Goal: Transaction & Acquisition: Register for event/course

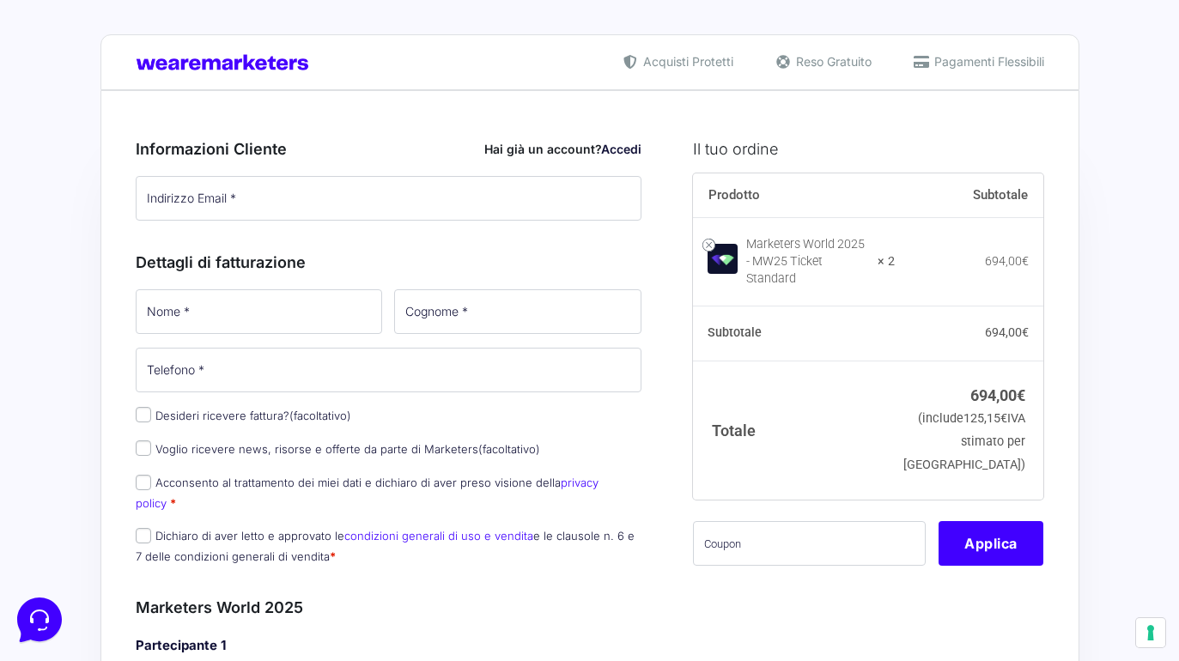
click at [468, 244] on div "Informazioni Cliente Hai già un account? Accedi Indirizzo Email * Password * Ac…" at bounding box center [389, 349] width 507 height 460
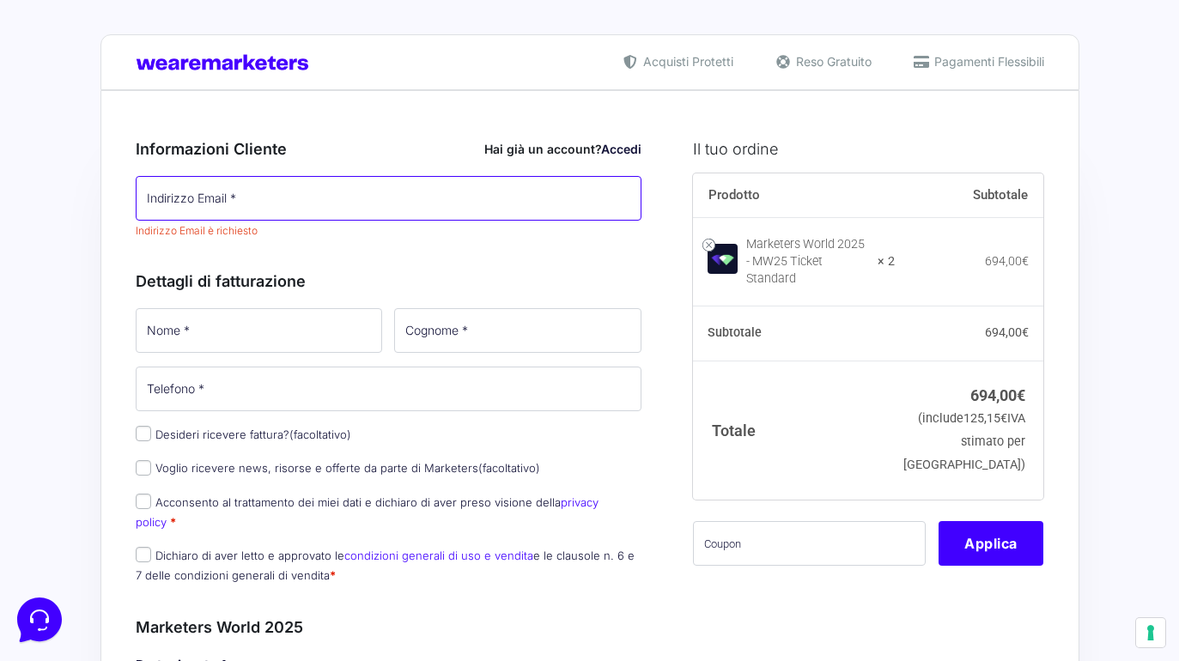
click at [469, 199] on input "Indirizzo Email *" at bounding box center [389, 198] width 507 height 45
type input "[EMAIL_ADDRESS][DOMAIN_NAME]"
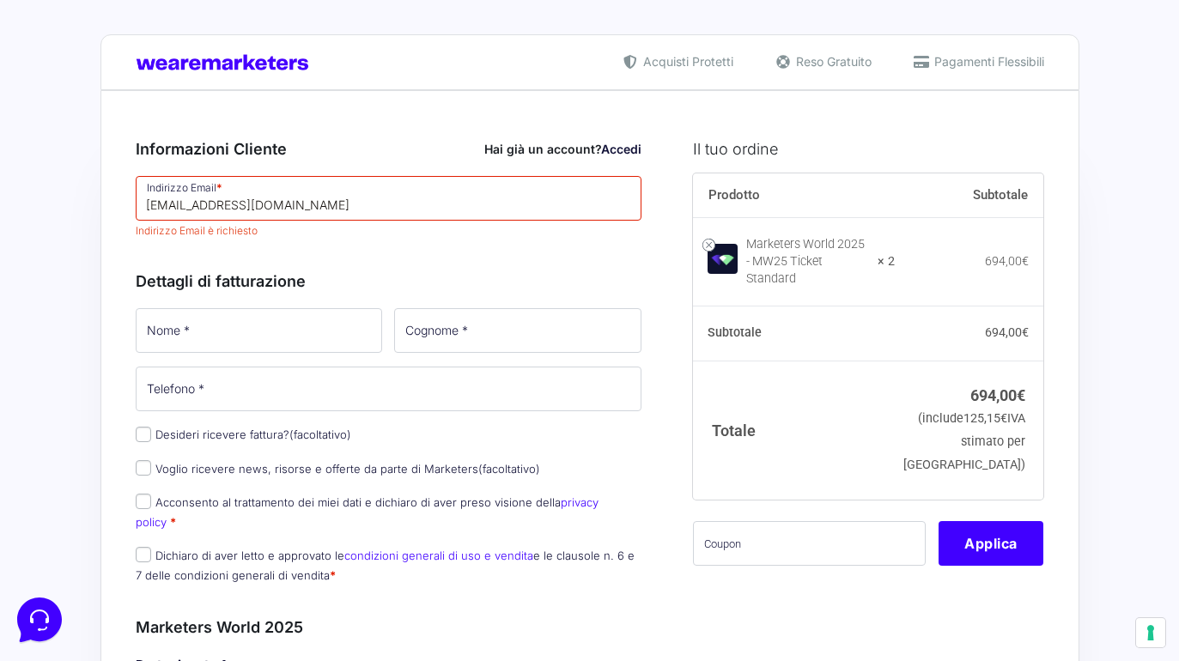
click at [405, 244] on div "Informazioni Cliente Hai già un account? Accedi Indirizzo Email * [EMAIL_ADDRES…" at bounding box center [389, 358] width 507 height 478
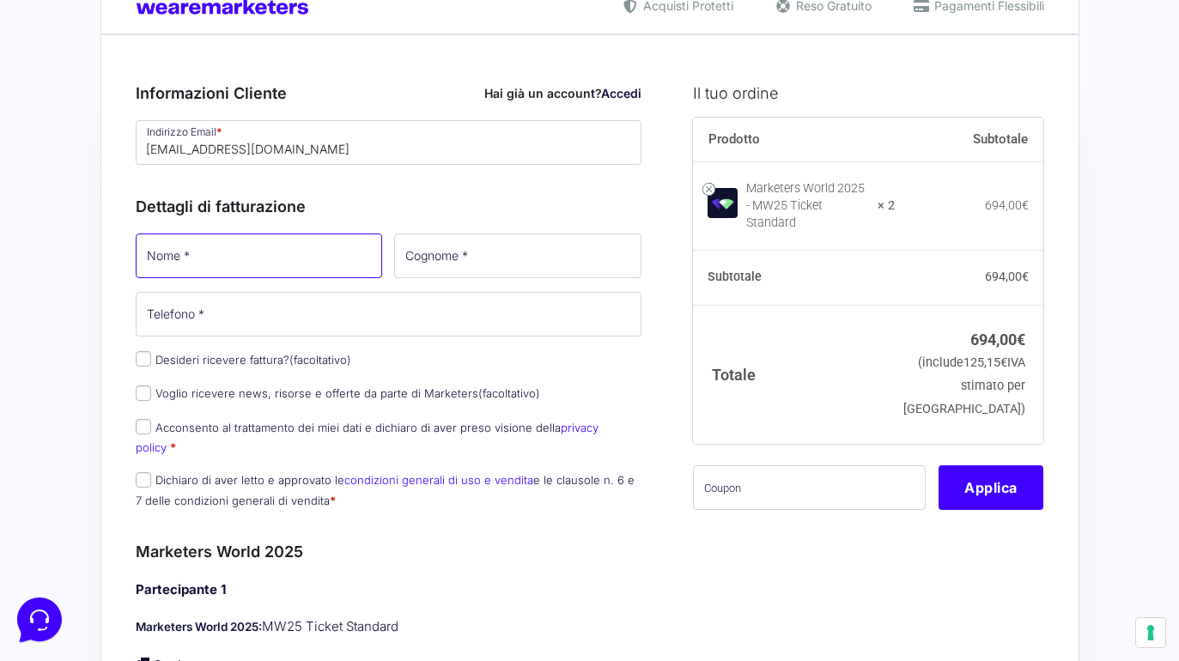
scroll to position [60, 0]
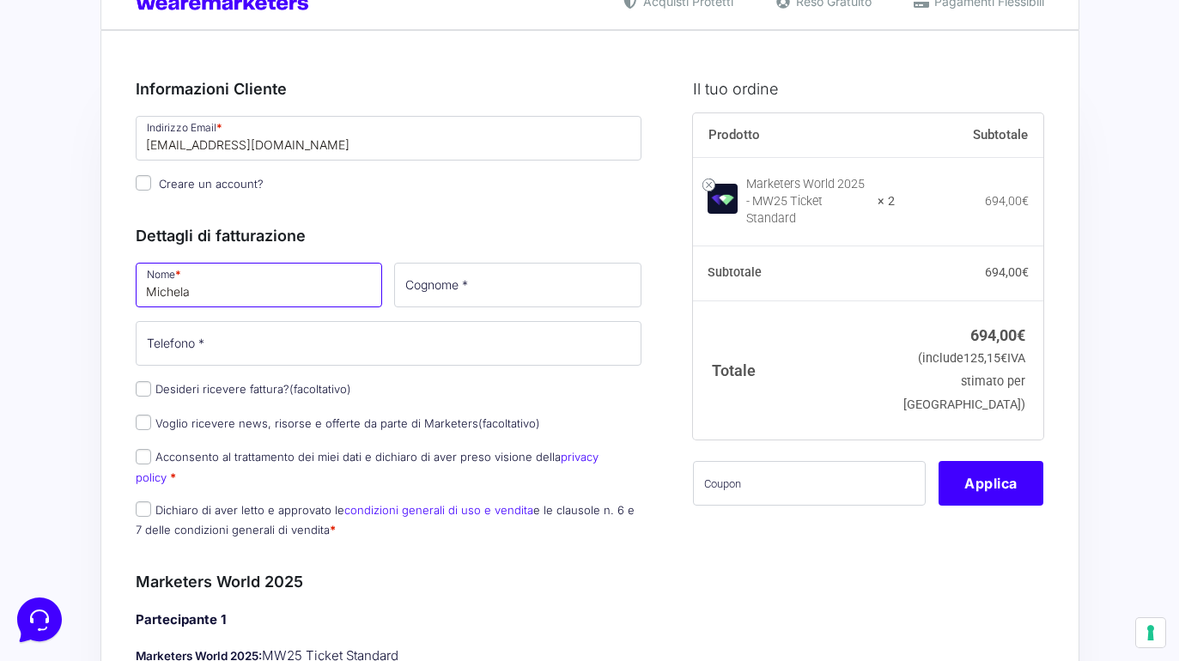
type input "Michela"
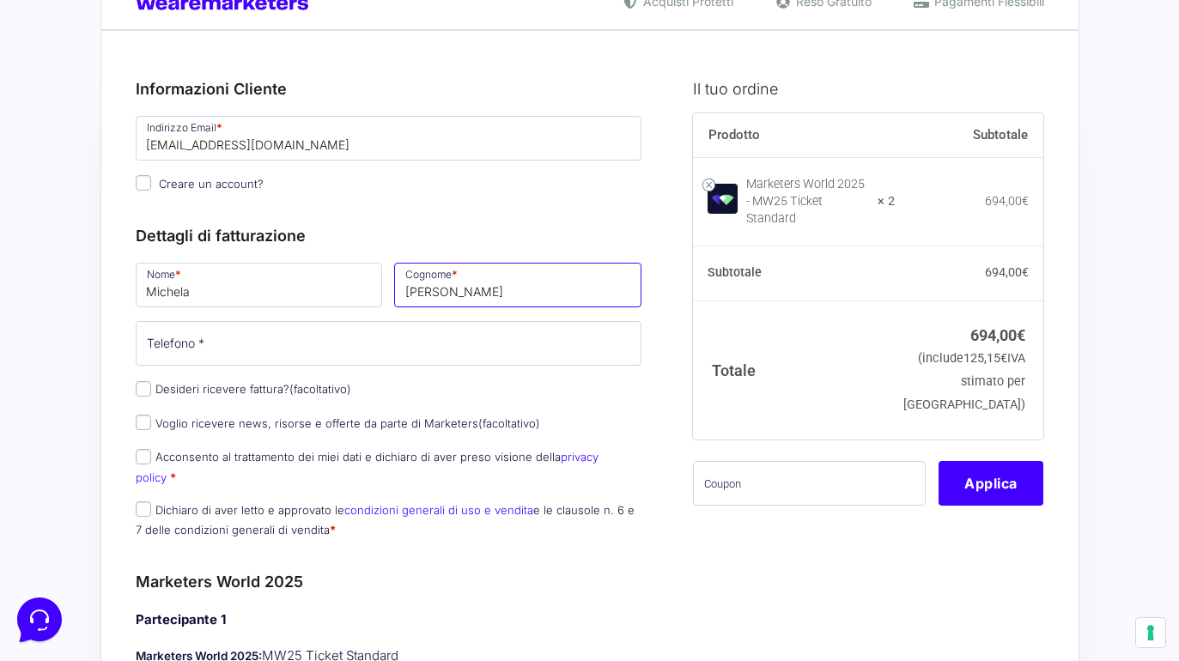
type input "[PERSON_NAME]"
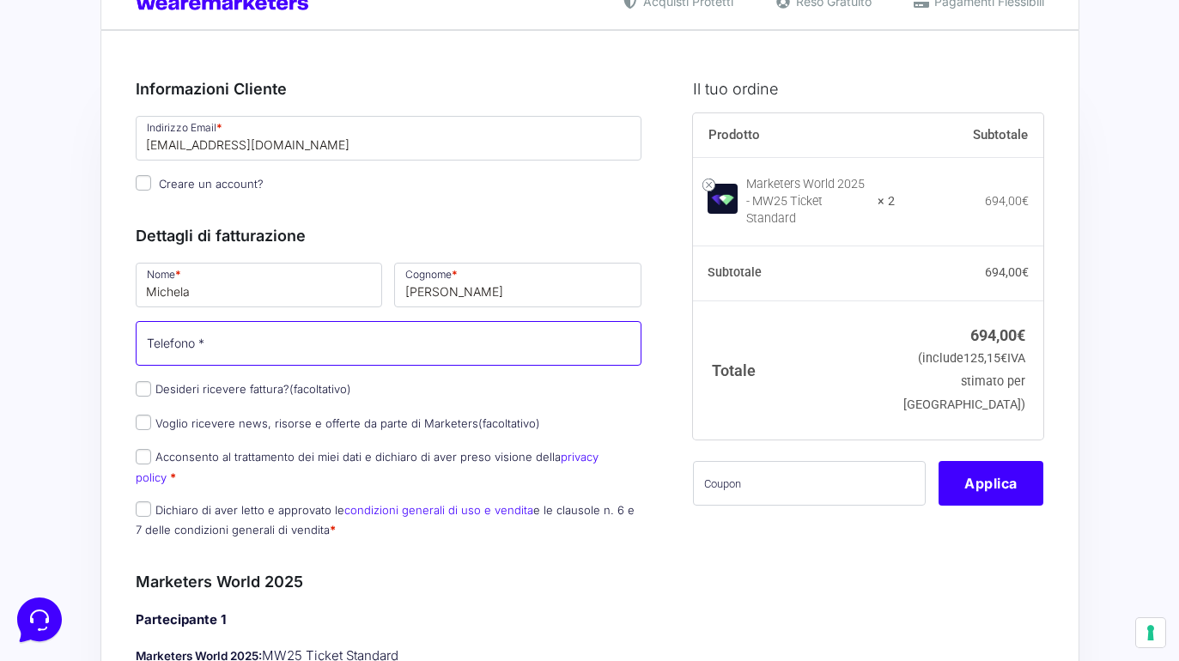
scroll to position [52, 0]
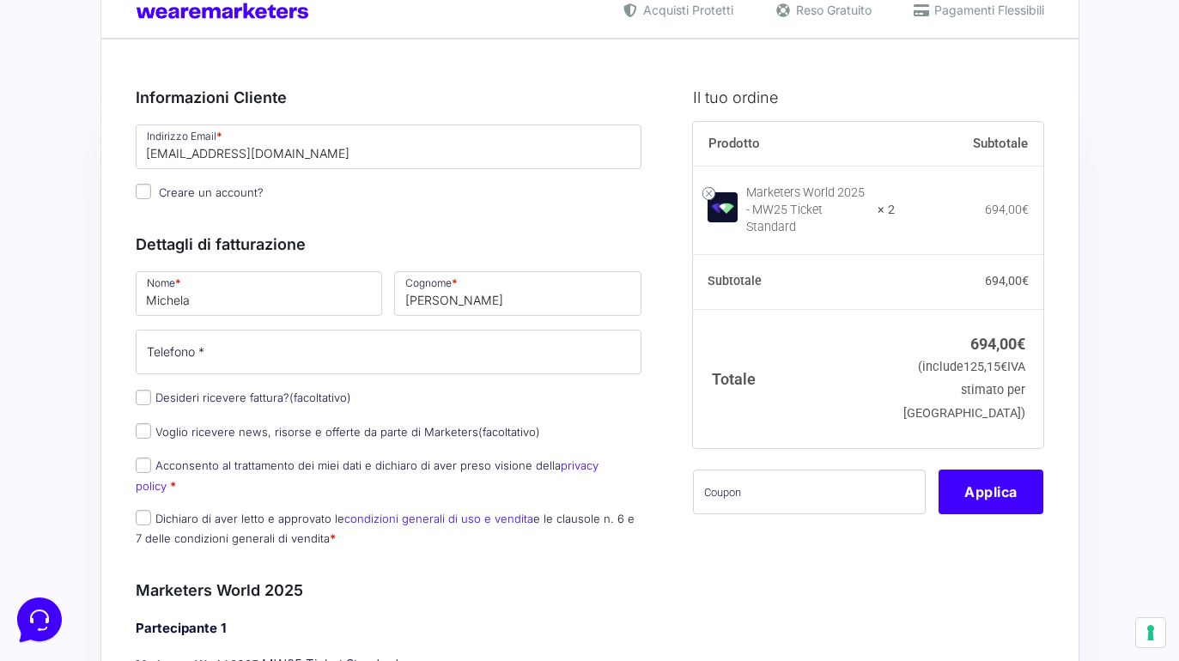
click at [144, 396] on div "Nome * [PERSON_NAME] * [PERSON_NAME] Telefono * Desideri ricevere fattura? (fac…" at bounding box center [389, 414] width 519 height 291
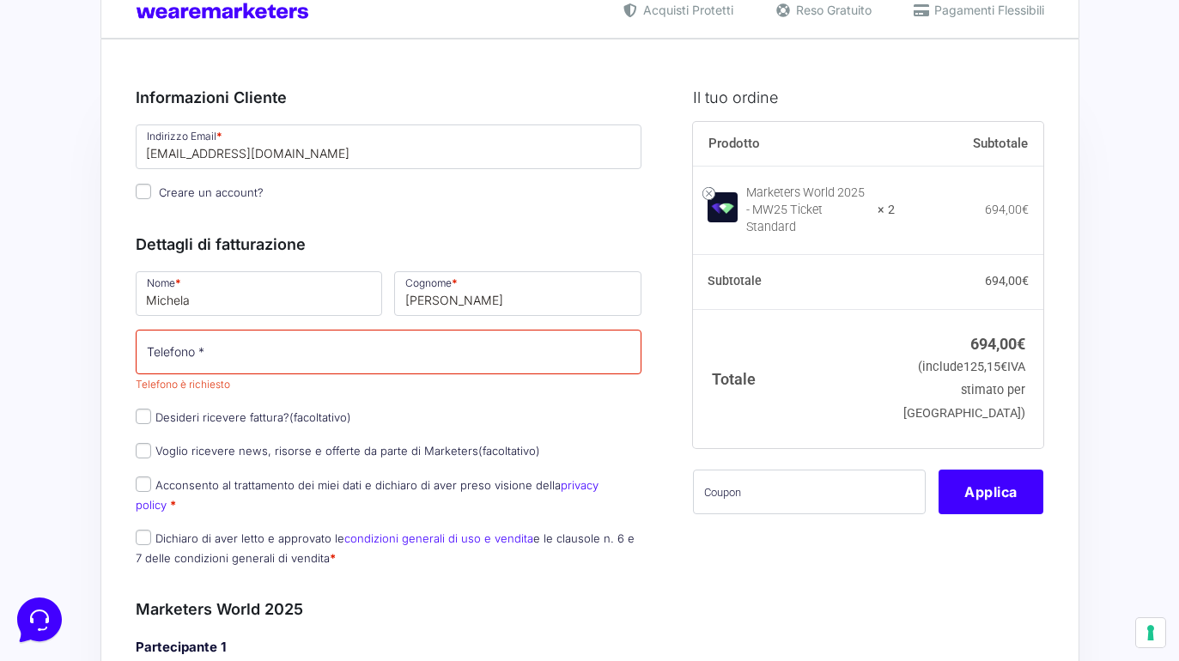
click at [143, 415] on input "Desideri ricevere fattura? (facoltativo)" at bounding box center [143, 416] width 15 height 15
checkbox input "true"
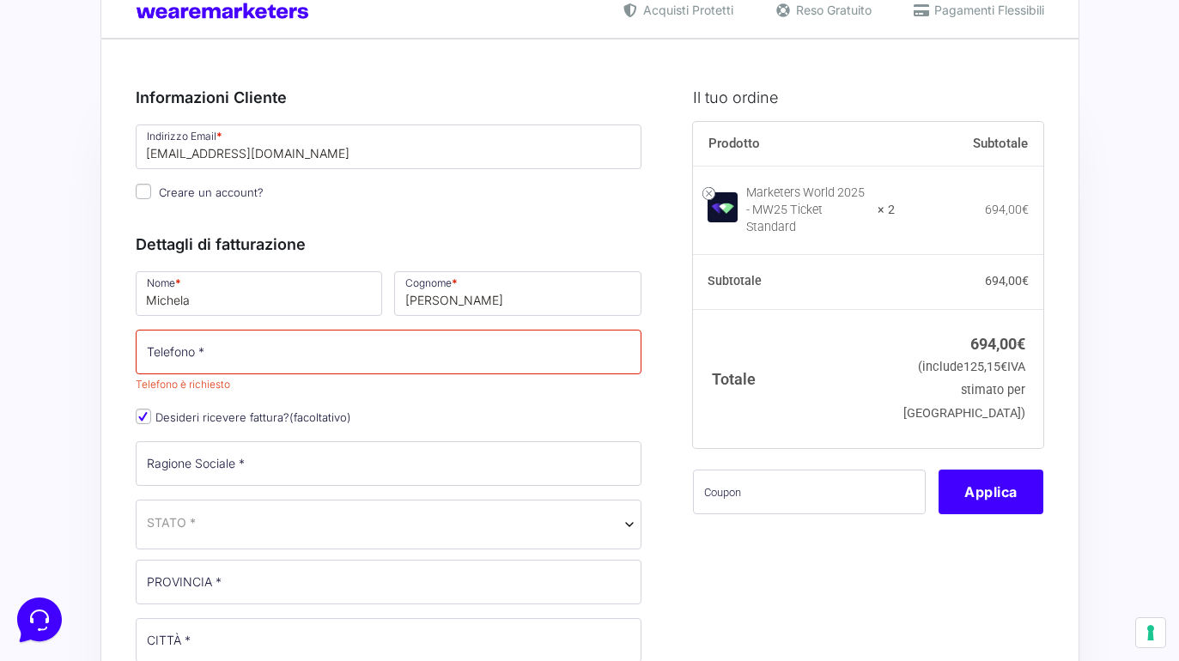
scroll to position [28, 0]
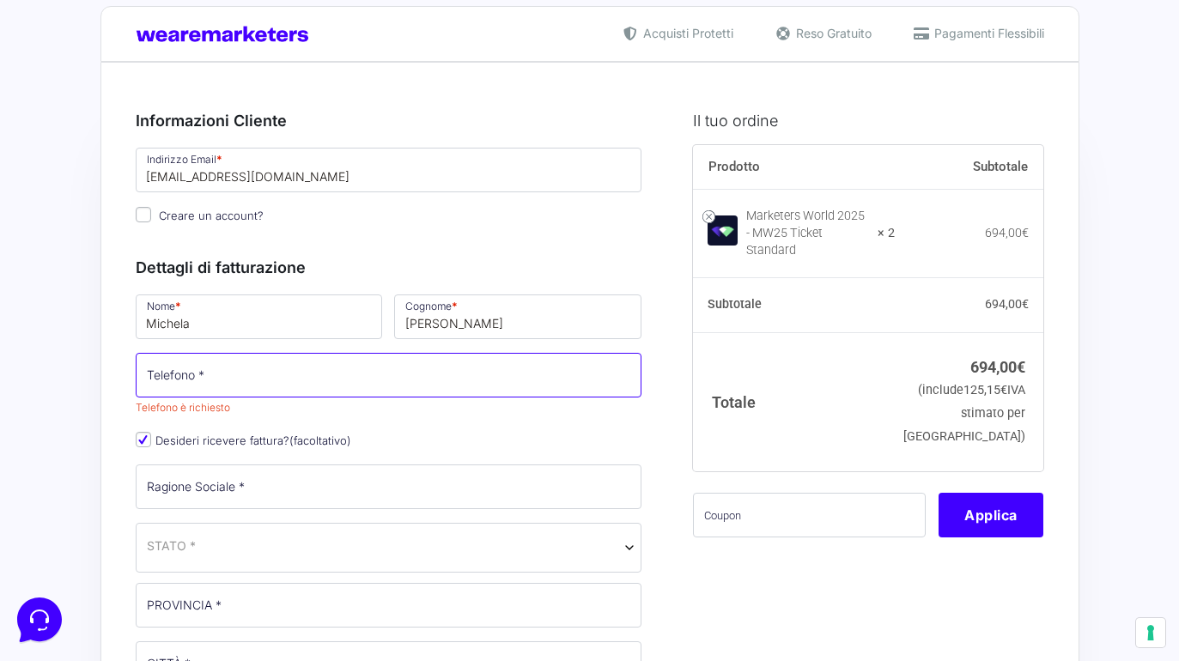
click at [275, 386] on input "Telefono *" at bounding box center [389, 375] width 507 height 45
type input "3336967378"
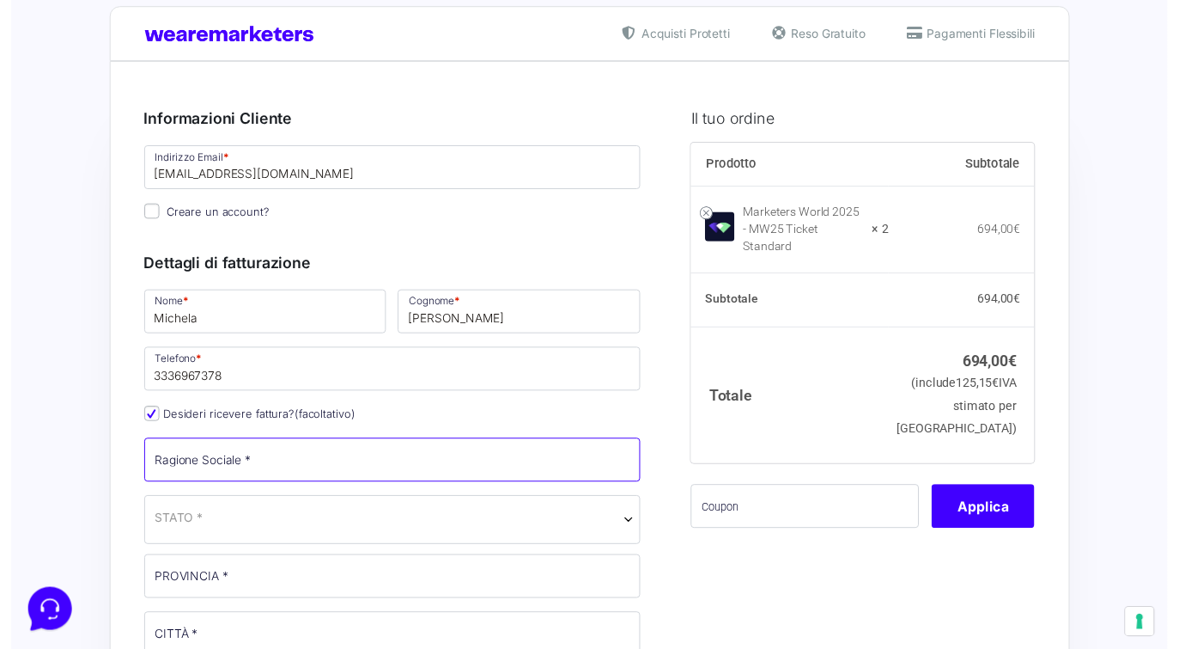
scroll to position [116, 0]
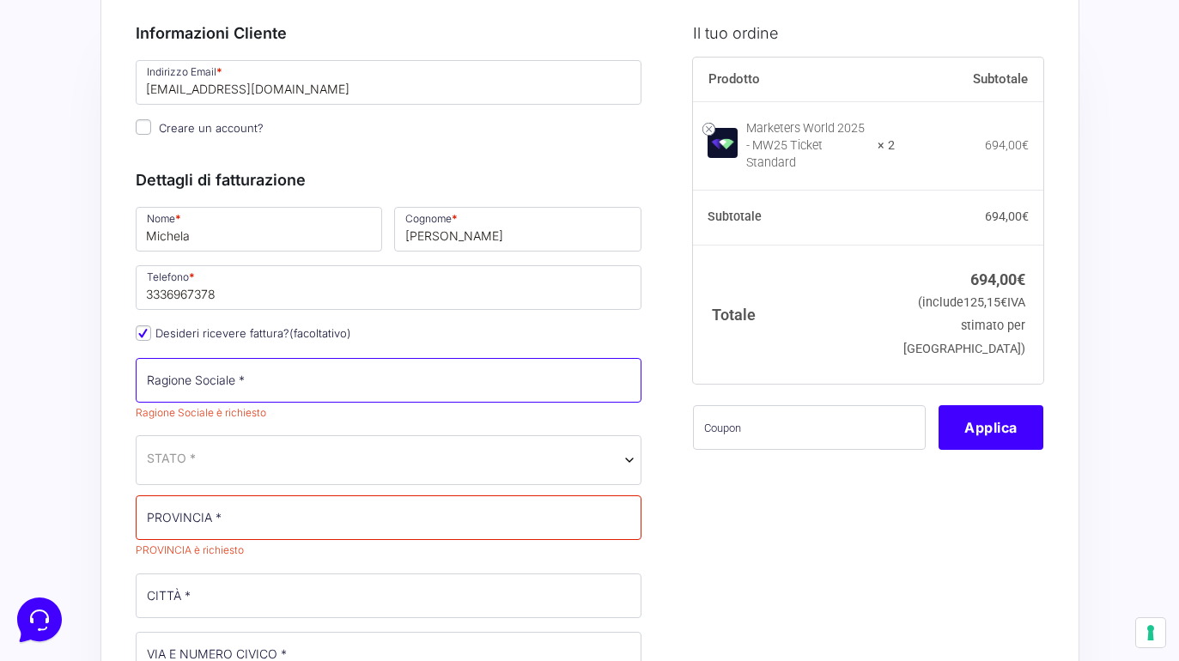
click at [300, 388] on input "Ragione Sociale *" at bounding box center [389, 380] width 507 height 45
type input "L.C.D.U. Srl"
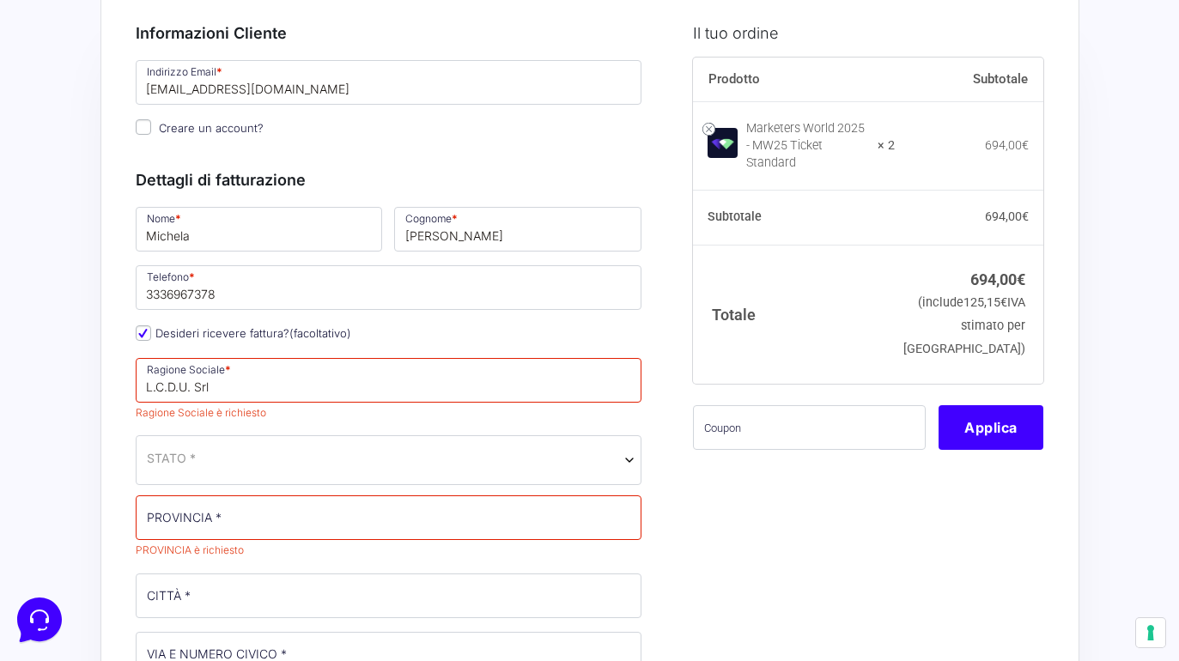
click at [304, 473] on div "Nome * [PERSON_NAME] * [PERSON_NAME] Telefono * [PHONE_NUMBER] Desideri ricever…" at bounding box center [389, 662] width 519 height 916
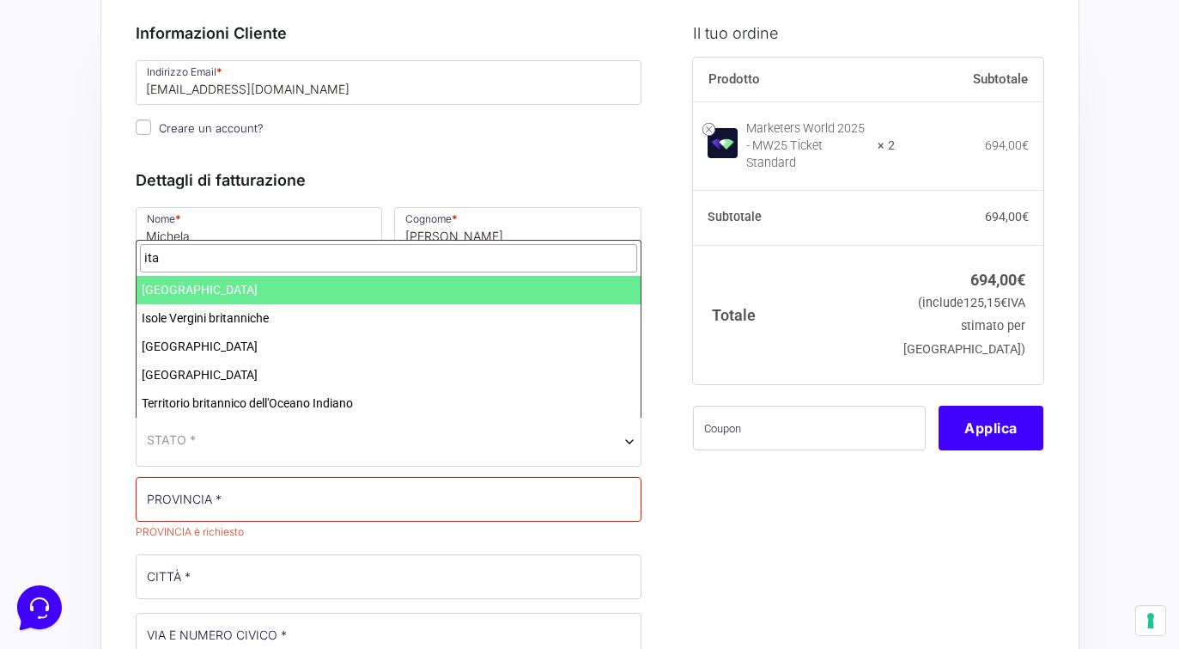
type input "ita"
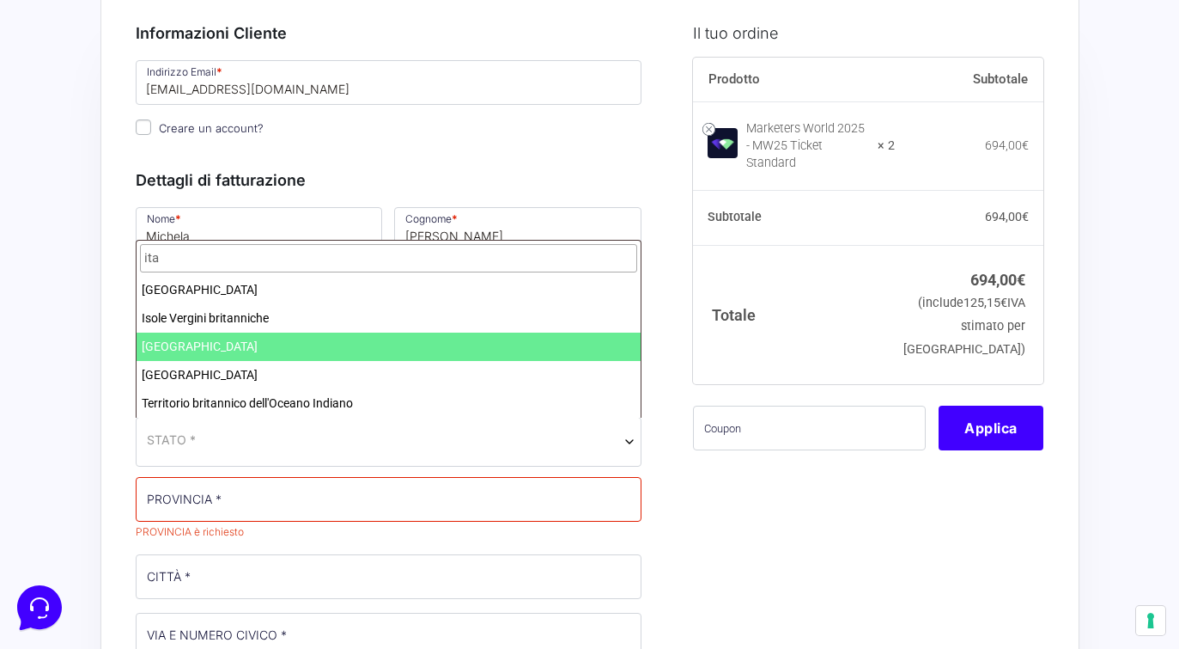
select select "IT"
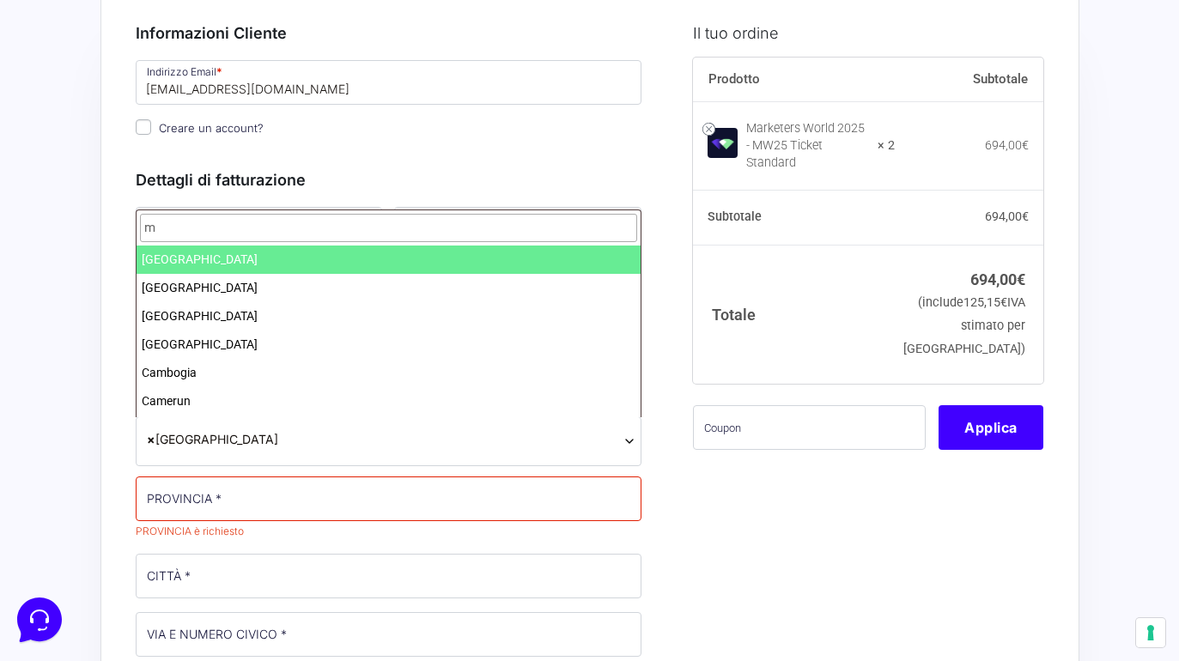
type input "m"
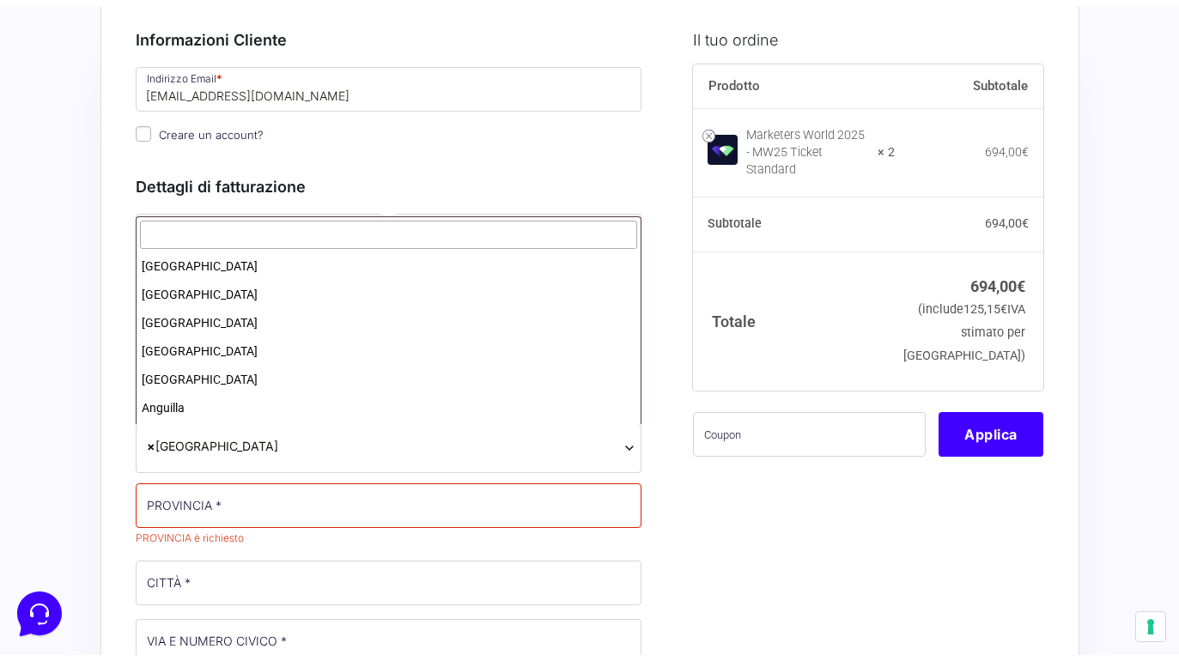
scroll to position [3260, 0]
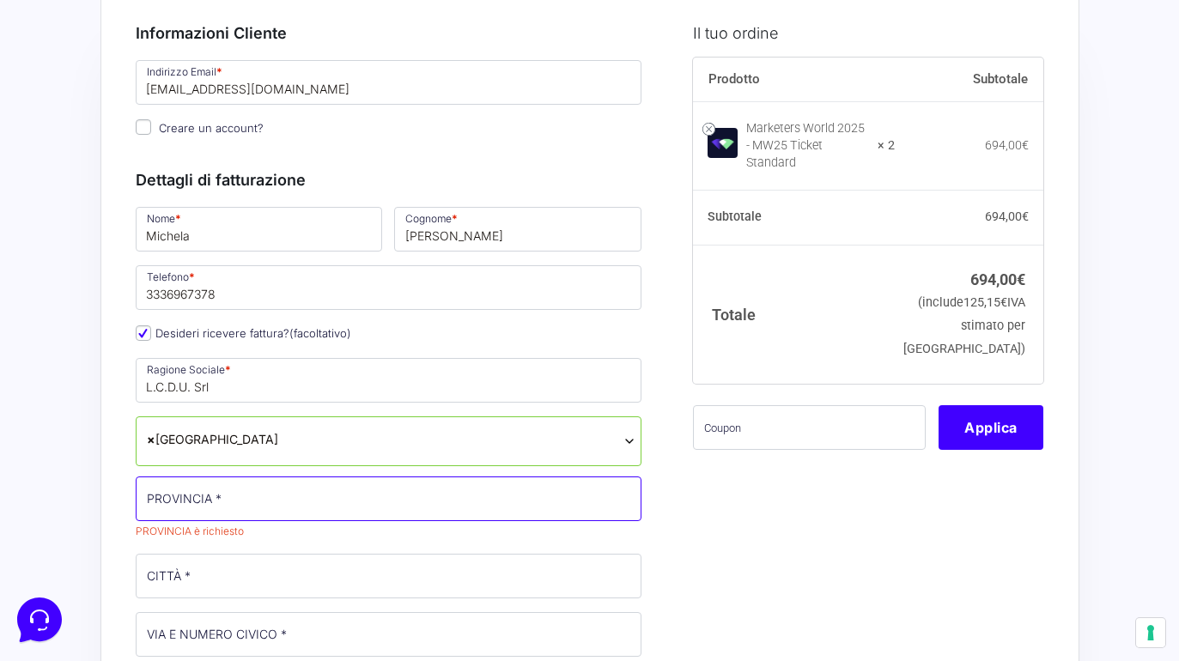
click at [251, 489] on input "PROVINCIA *" at bounding box center [389, 499] width 507 height 45
type input "M"
type input "m"
type input "MI"
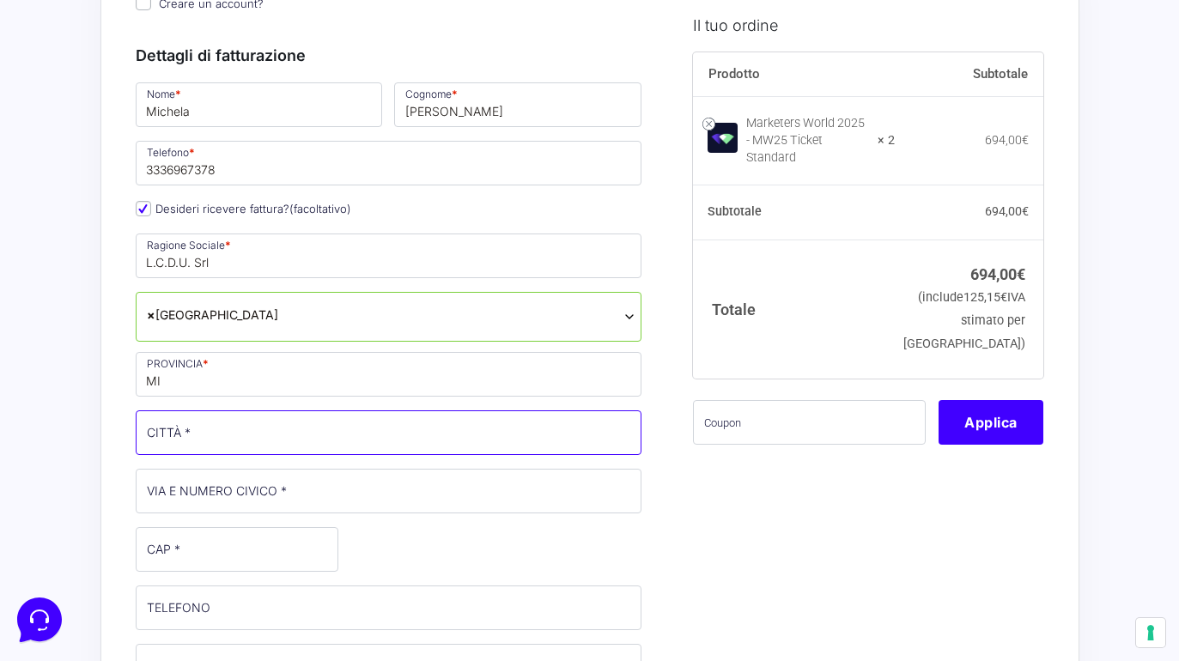
scroll to position [271, 0]
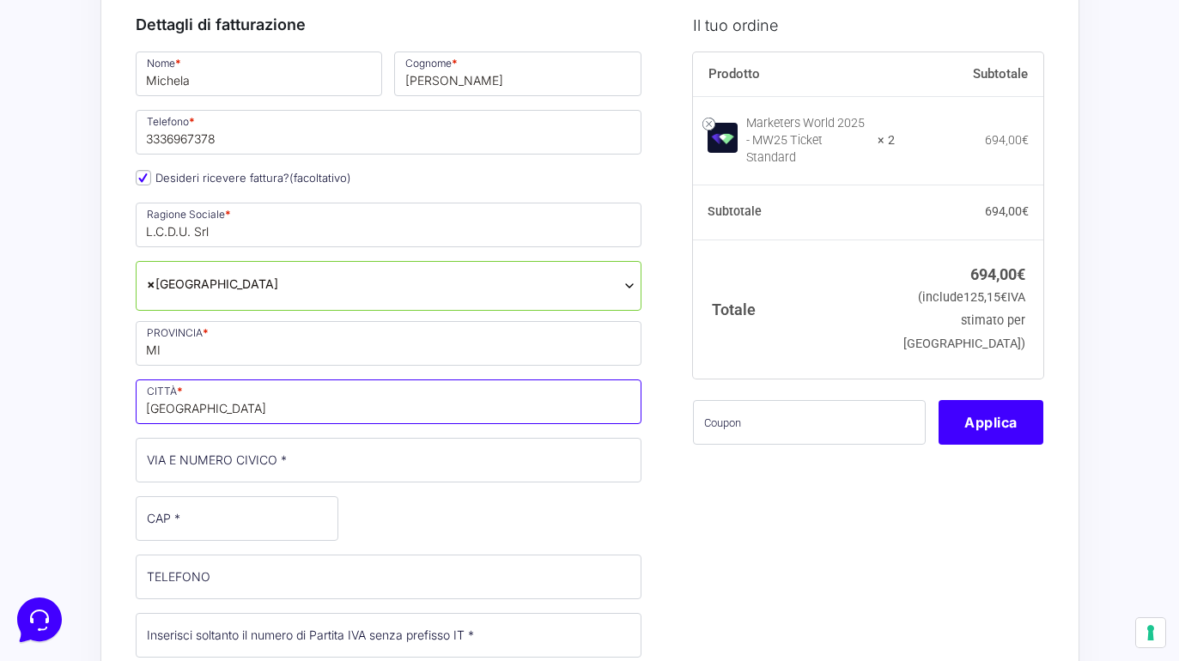
type input "[GEOGRAPHIC_DATA]"
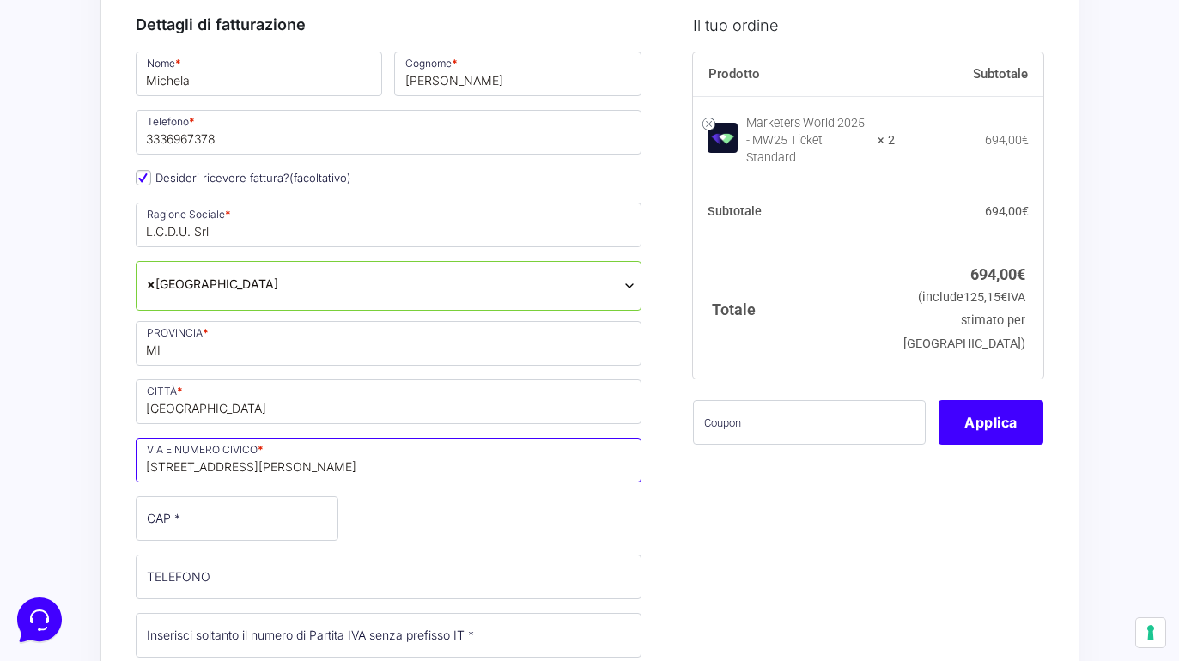
type input "[STREET_ADDRESS][PERSON_NAME]"
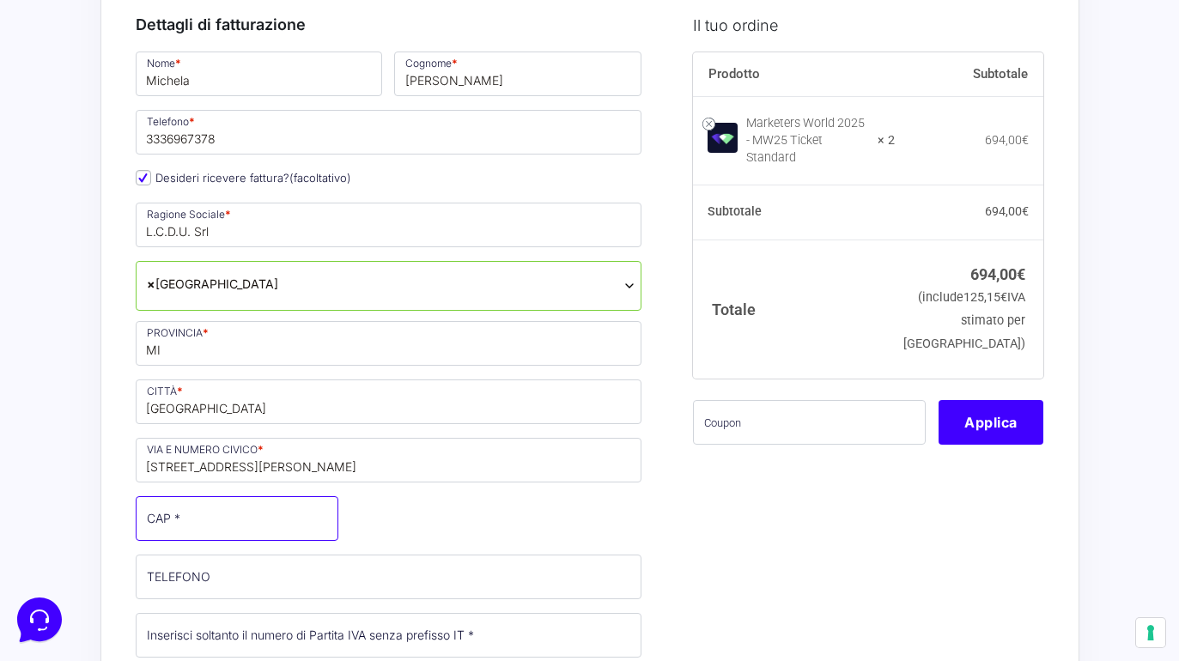
click at [283, 513] on input "CAP *" at bounding box center [237, 518] width 203 height 45
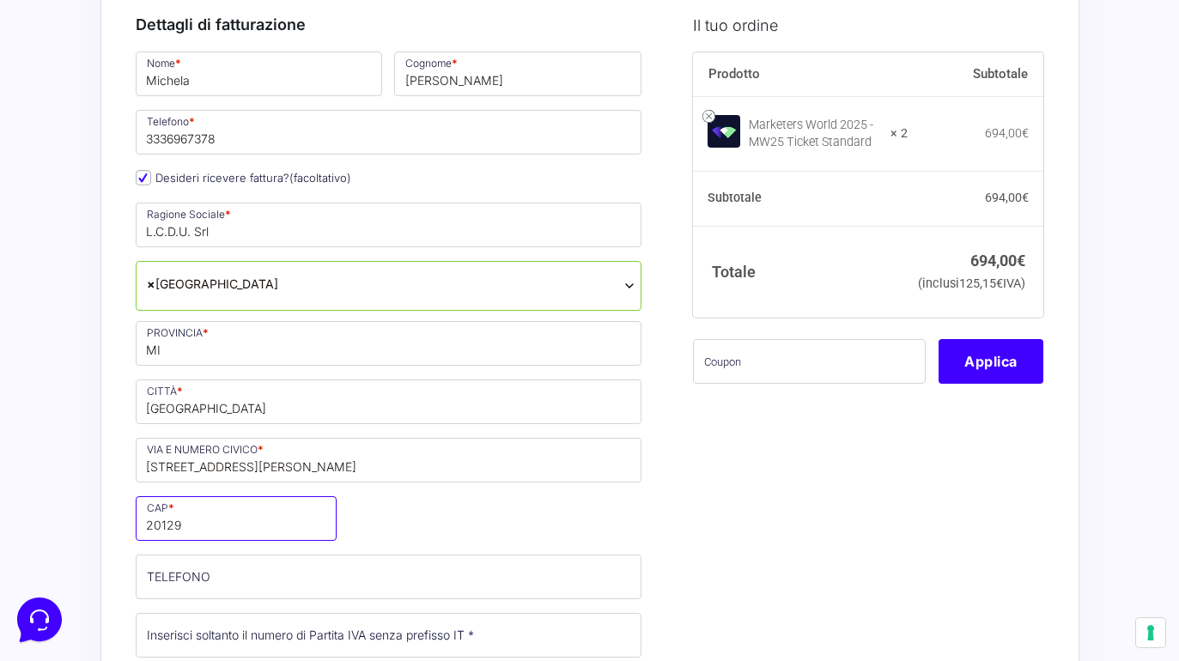
type input "20129"
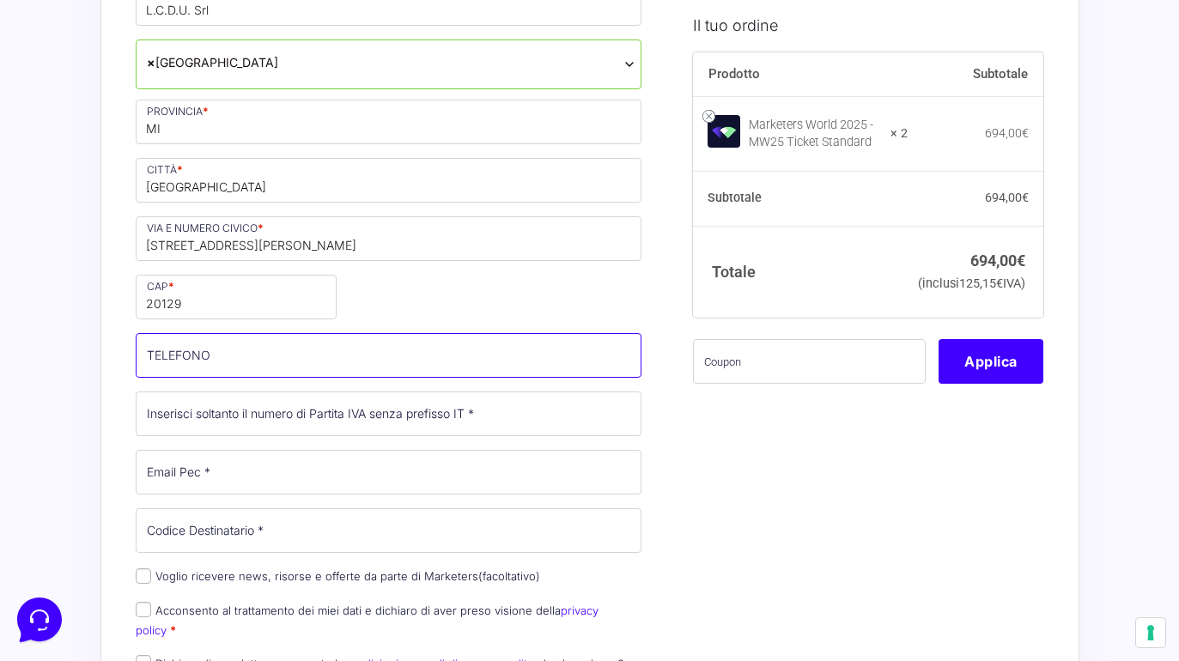
scroll to position [492, 0]
type input "3336967378"
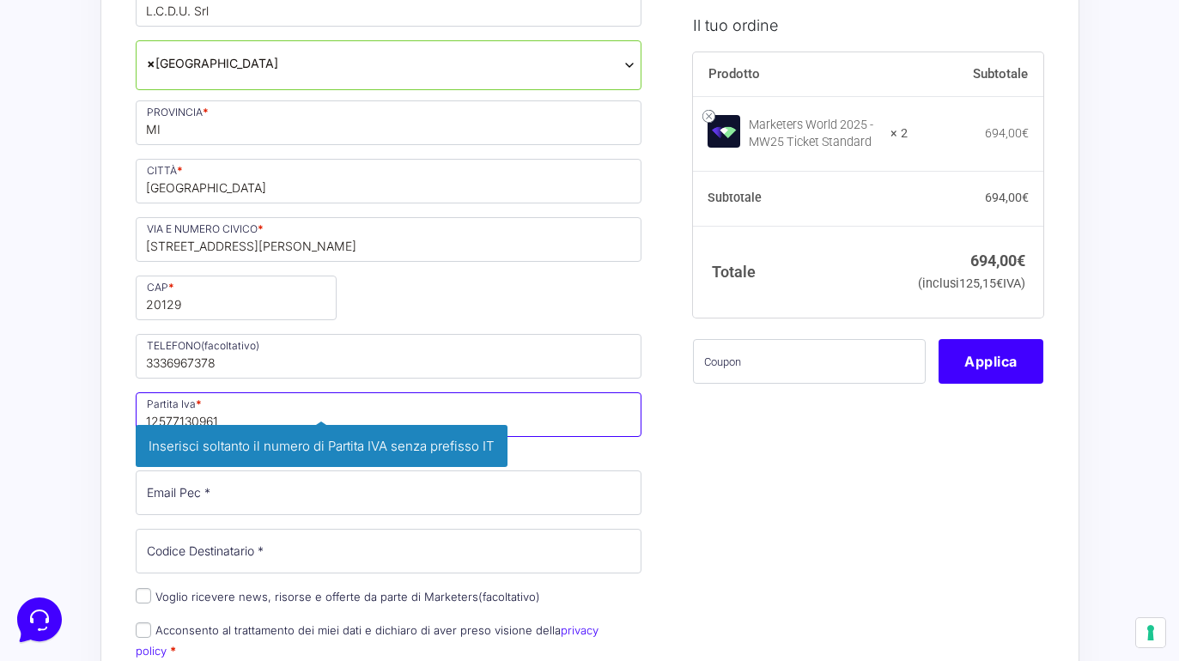
type input "12577130961"
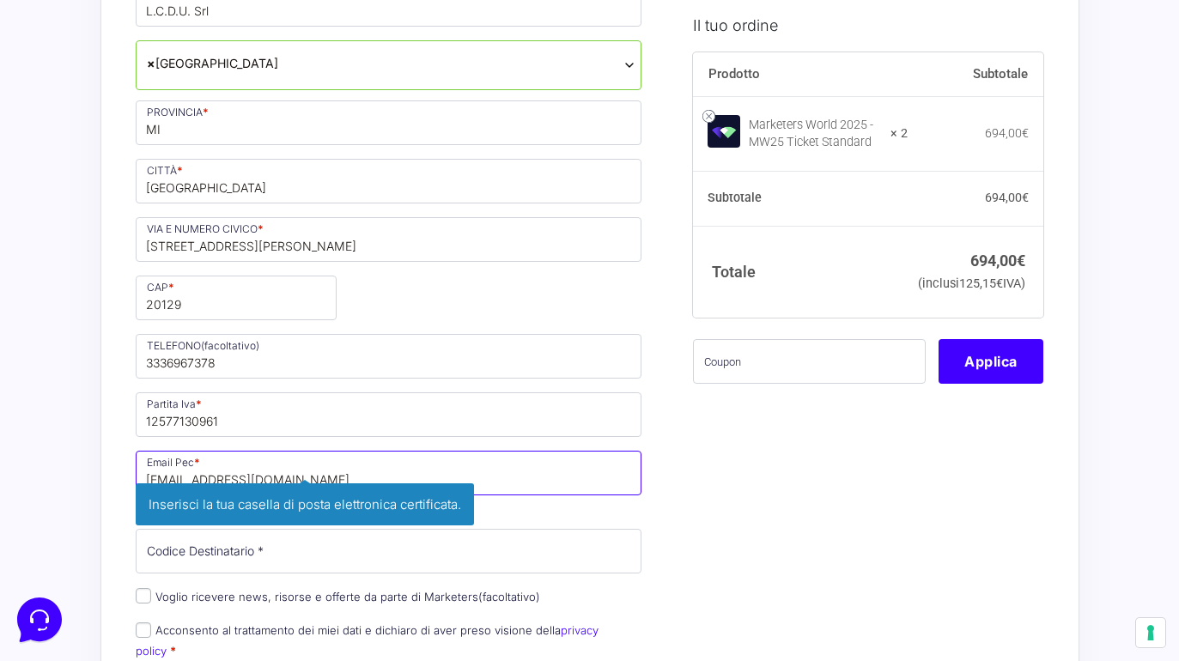
type input "[EMAIL_ADDRESS][DOMAIN_NAME]"
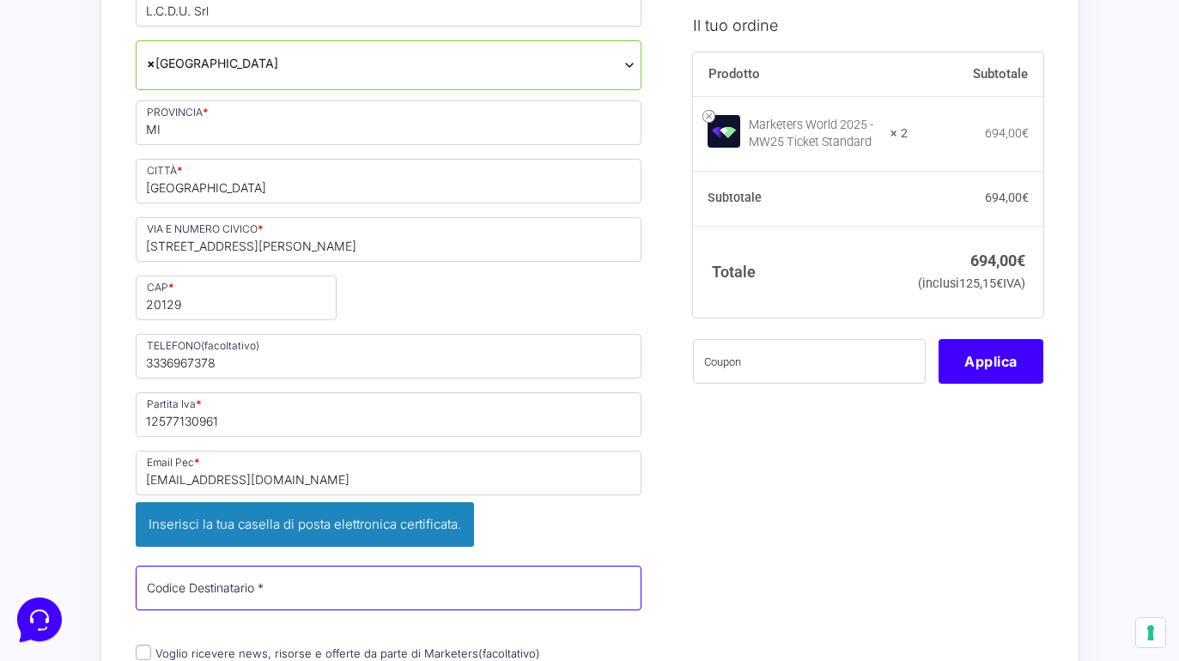
click at [464, 540] on div "Nome * [PERSON_NAME] * [PERSON_NAME] Telefono * [PHONE_NUMBER] Desideri ricever…" at bounding box center [389, 304] width 519 height 953
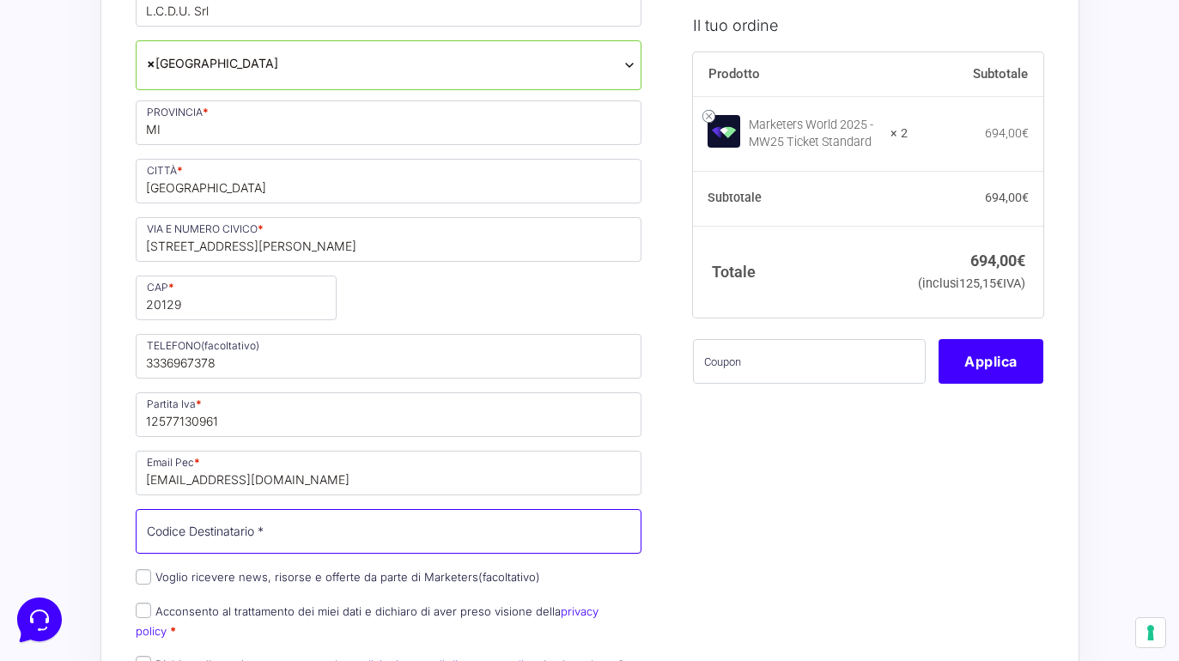
click at [483, 535] on input "Codice Destinatario *" at bounding box center [389, 531] width 507 height 45
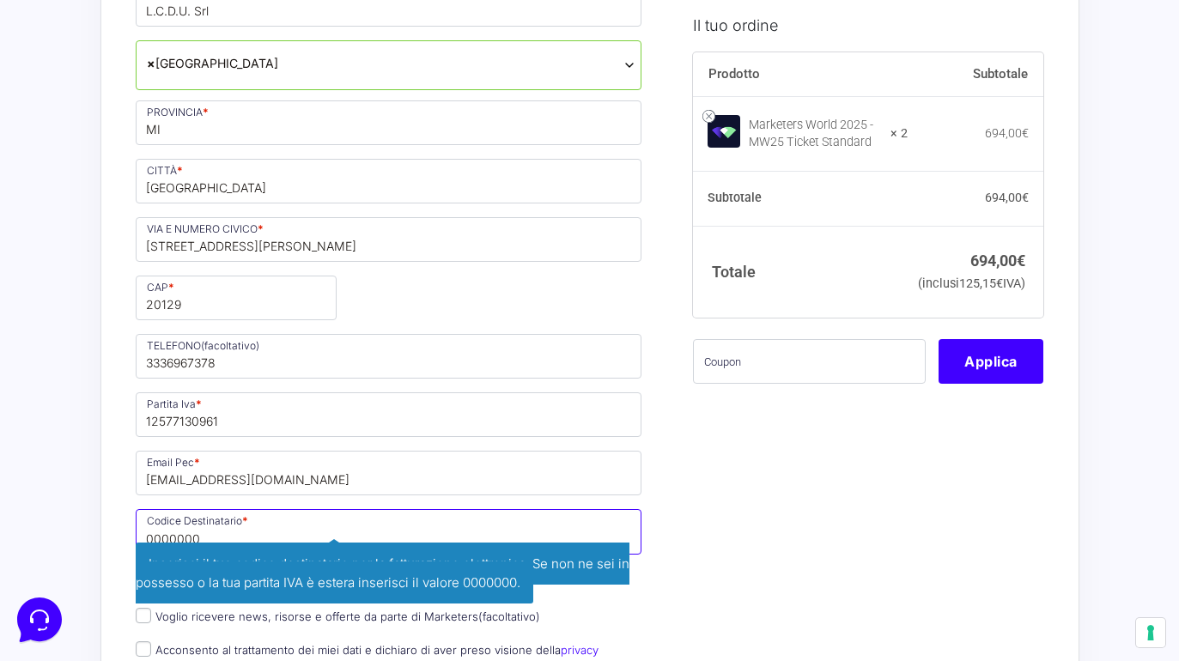
type input "0000000"
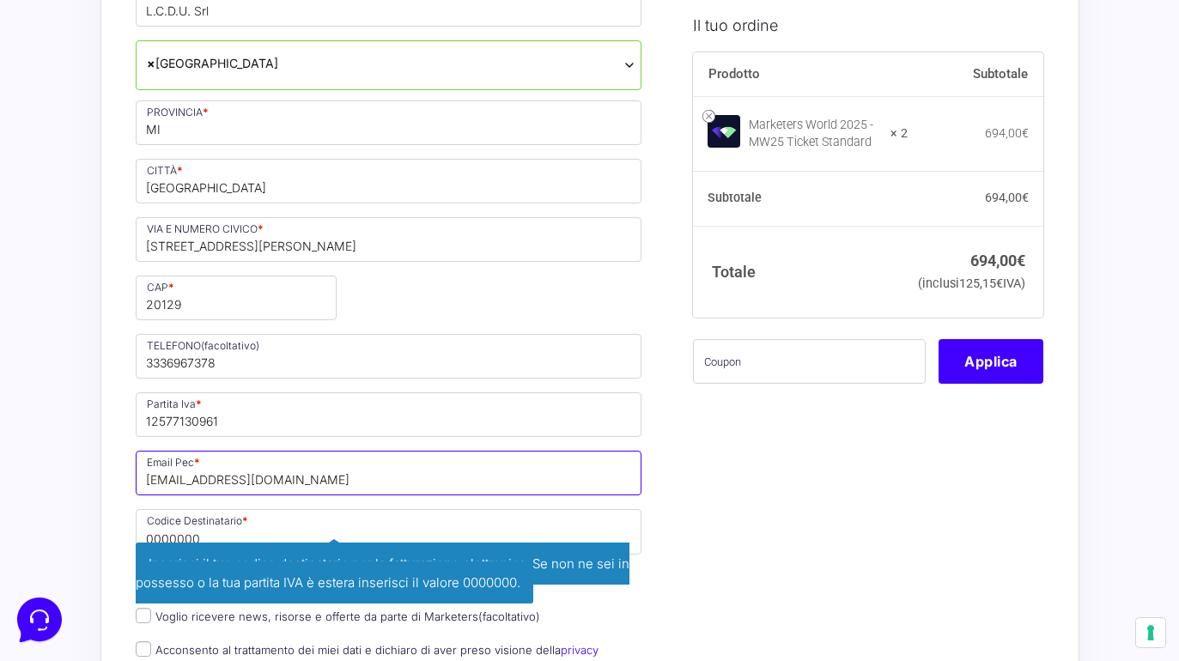
click at [489, 455] on input "[EMAIL_ADDRESS][DOMAIN_NAME]" at bounding box center [389, 473] width 507 height 45
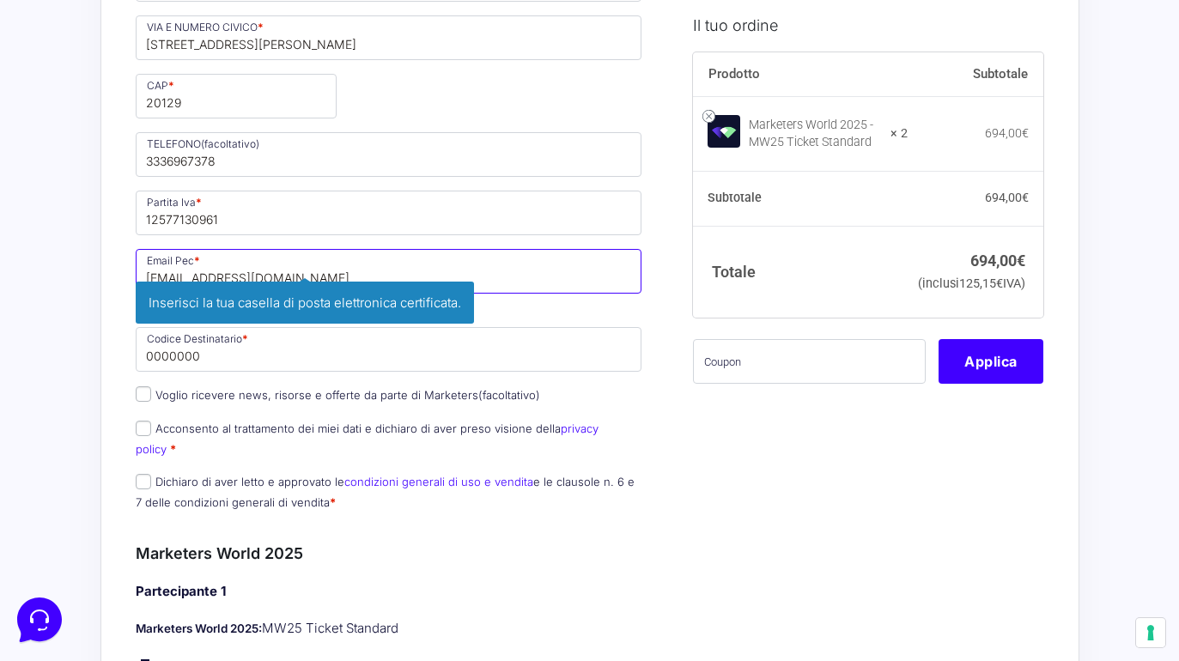
scroll to position [709, 0]
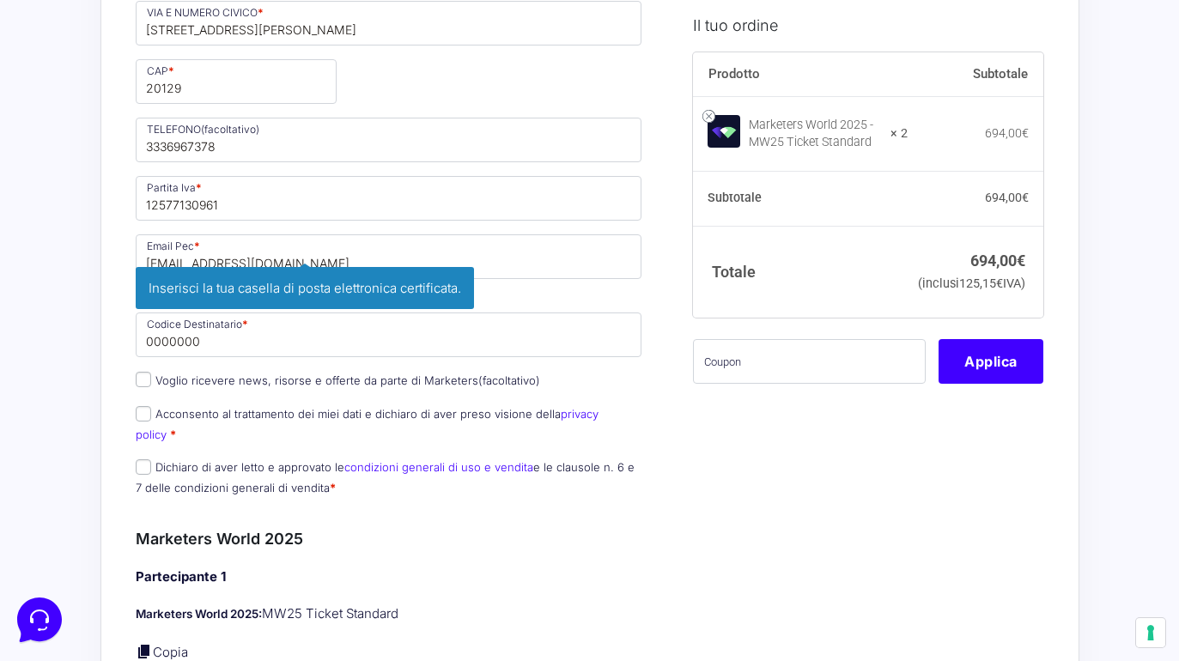
click at [146, 416] on input "Acconsento al trattamento dei miei dati e dichiaro di aver preso visione della …" at bounding box center [143, 413] width 15 height 15
checkbox input "true"
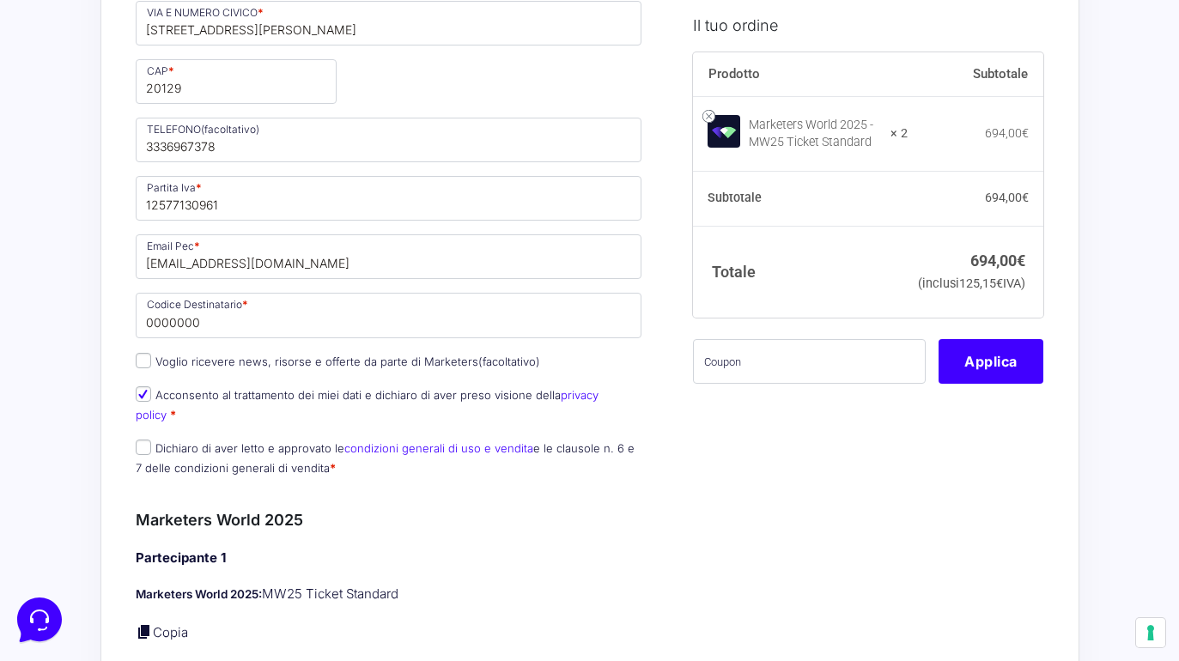
click at [144, 440] on input "Dichiaro di aver letto e approvato le condizioni generali di uso e vendita e le…" at bounding box center [143, 447] width 15 height 15
checkbox input "true"
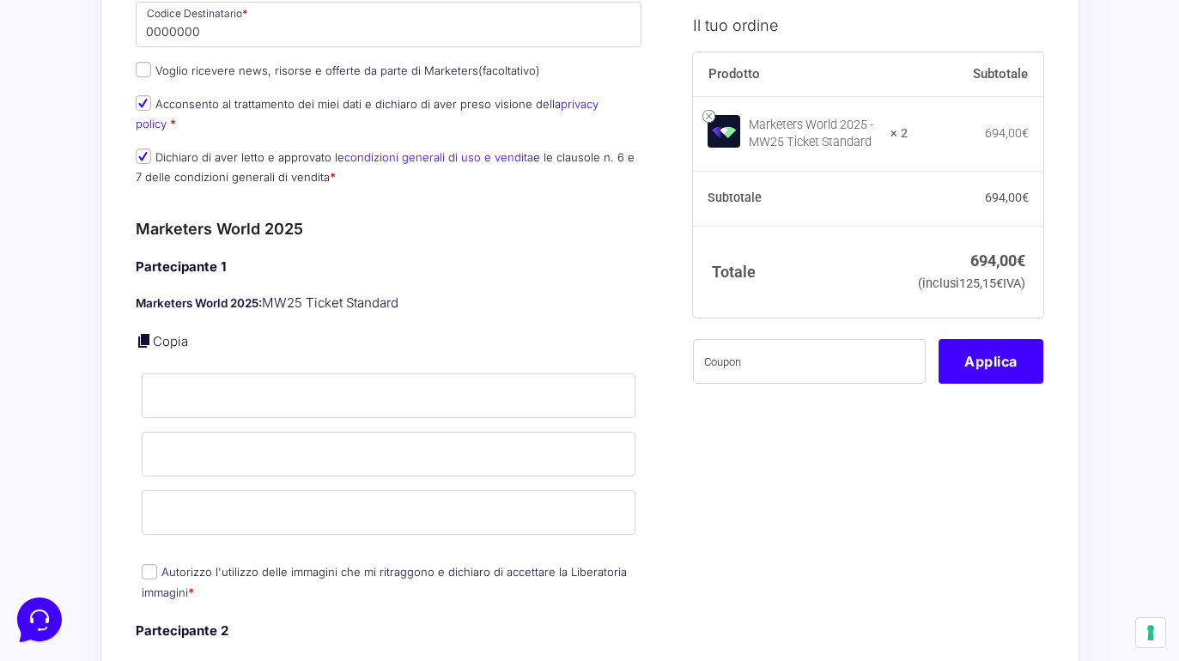
scroll to position [999, 0]
click at [171, 334] on link "Copia" at bounding box center [170, 342] width 35 height 16
type input "Michela"
type input "[PERSON_NAME]"
type input "[EMAIL_ADDRESS][DOMAIN_NAME]"
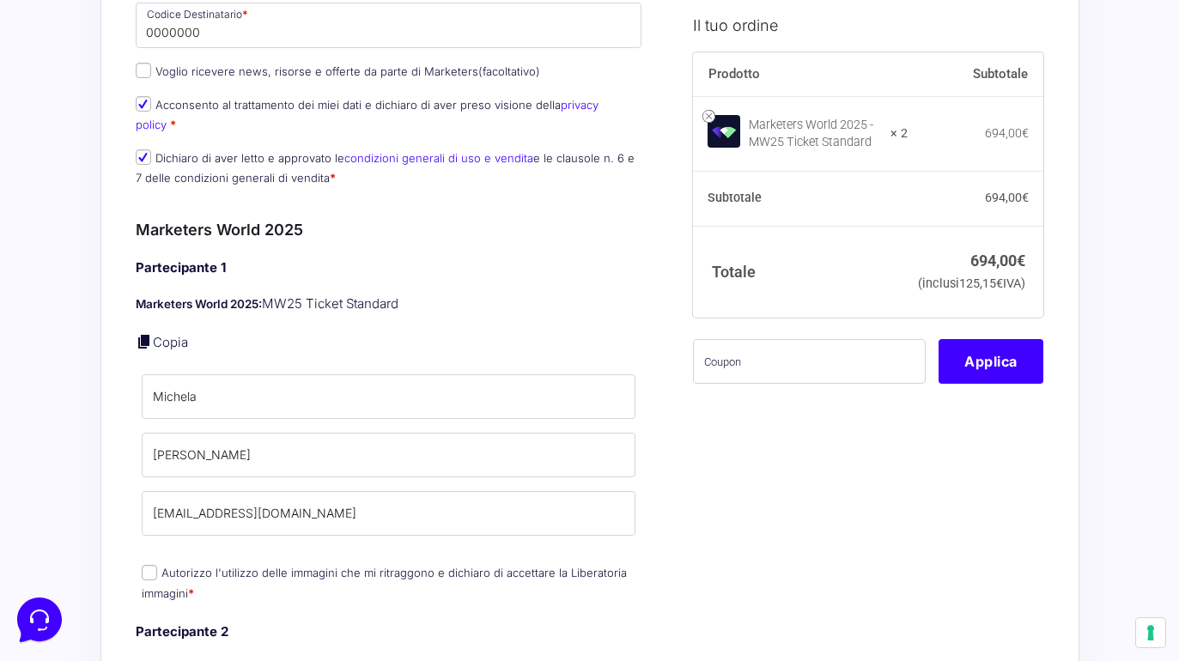
scroll to position [1120, 0]
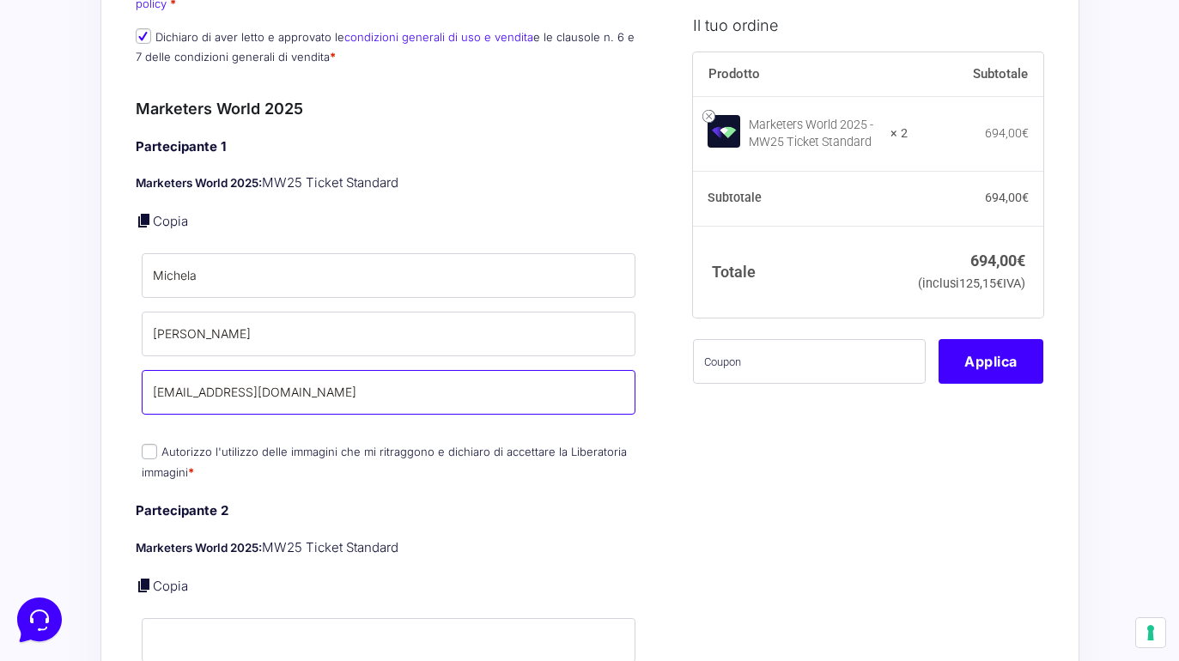
drag, startPoint x: 373, startPoint y: 375, endPoint x: 118, endPoint y: 370, distance: 255.2
click at [206, 370] on input "Email *" at bounding box center [389, 392] width 495 height 45
type input "[EMAIL_ADDRESS][DOMAIN_NAME]"
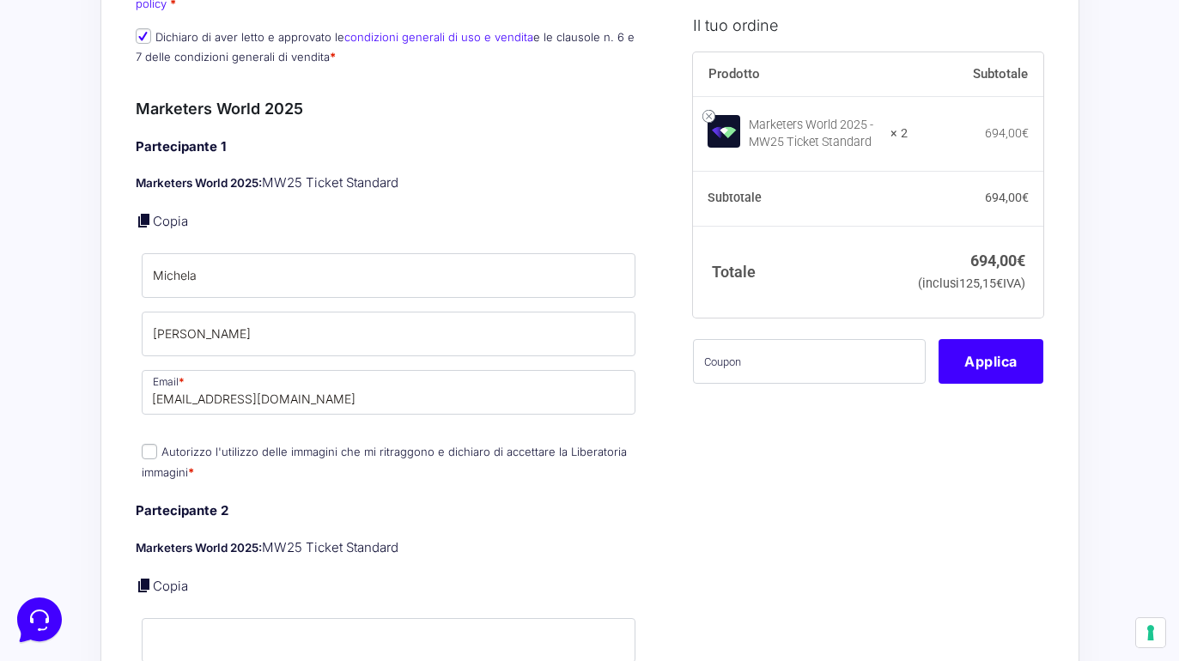
click at [154, 444] on input "Autorizzo l'utilizzo delle immagini che mi ritraggono e dichiaro di accettare l…" at bounding box center [149, 451] width 15 height 15
checkbox input "true"
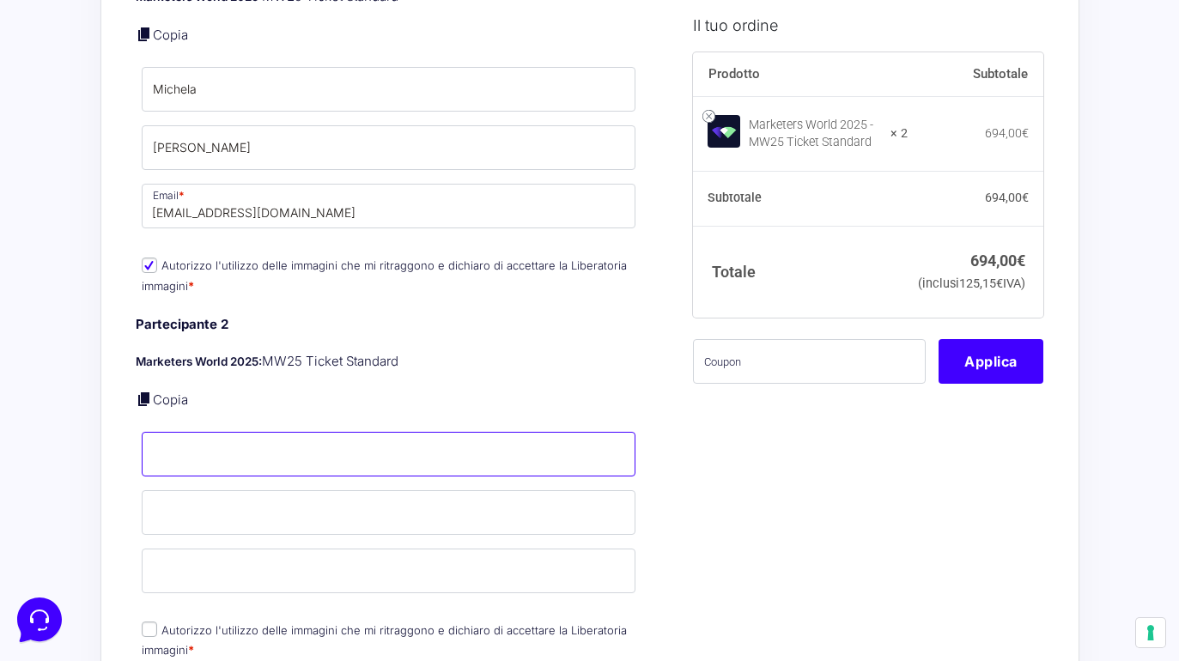
scroll to position [1307, 0]
type input "[PERSON_NAME]"
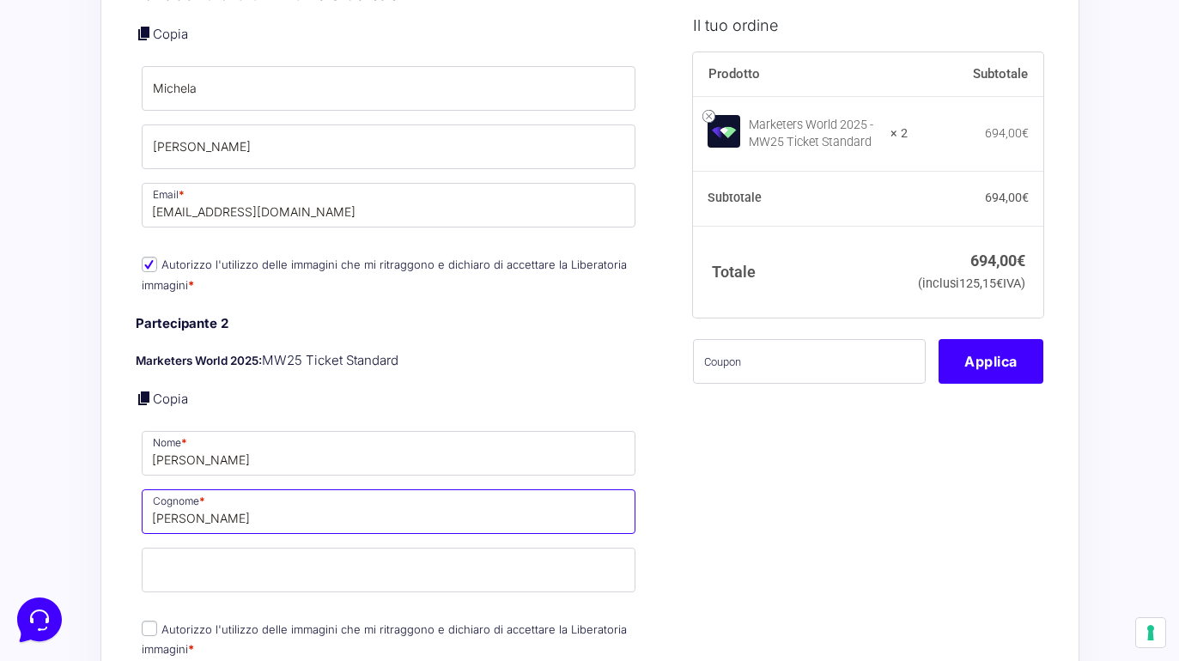
type input "[PERSON_NAME]"
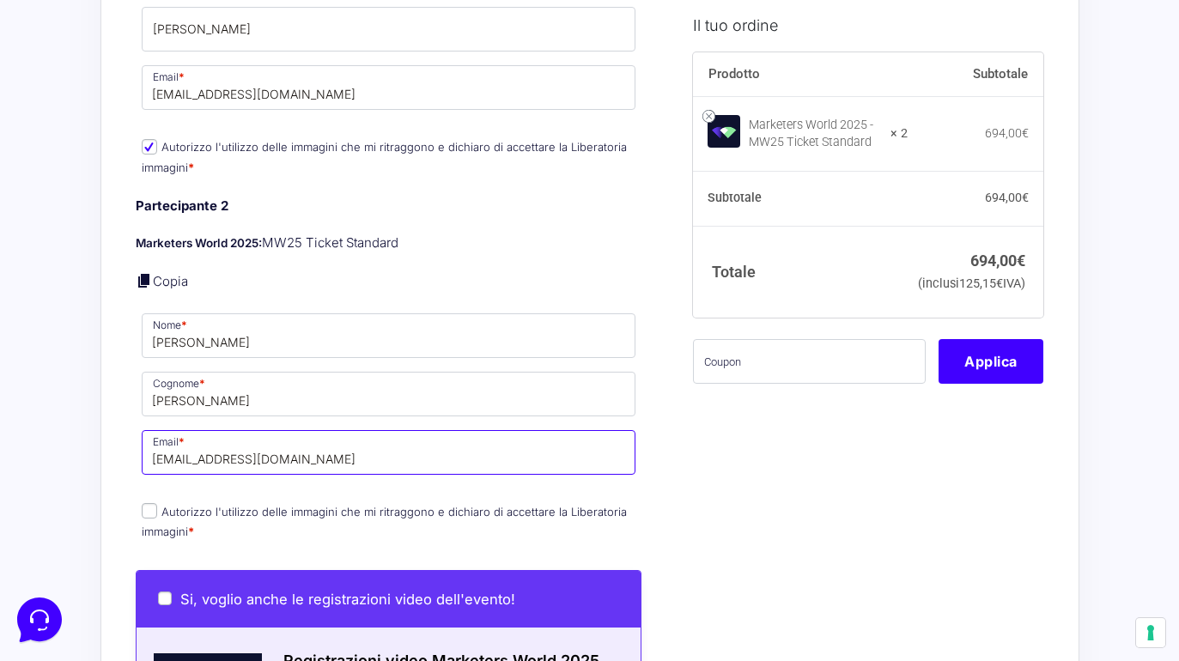
scroll to position [1454, 0]
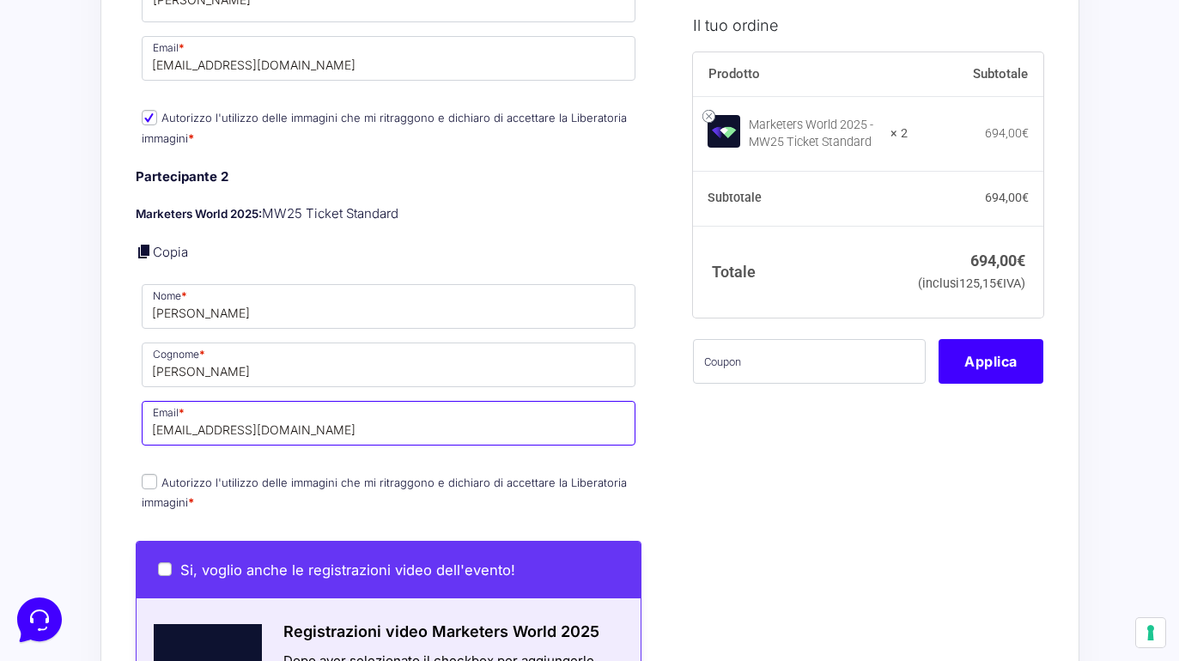
type input "[EMAIL_ADDRESS][DOMAIN_NAME]"
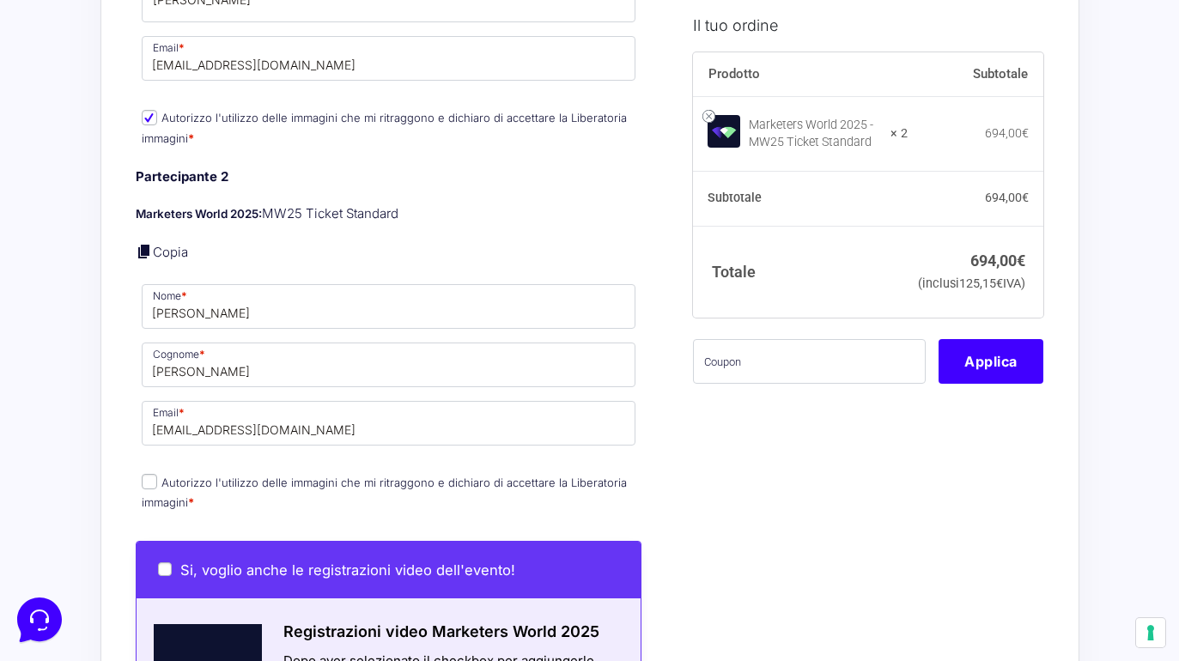
click at [154, 474] on input "Autorizzo l'utilizzo delle immagini che mi ritraggono e dichiaro di accettare l…" at bounding box center [149, 481] width 15 height 15
click at [268, 476] on label "Autorizzo l'utilizzo delle immagini che mi ritraggono e dichiaro di accettare l…" at bounding box center [384, 493] width 485 height 34
click at [157, 474] on input "Autorizzo l'utilizzo delle immagini che mi ritraggono e dichiaro di accettare l…" at bounding box center [149, 481] width 15 height 15
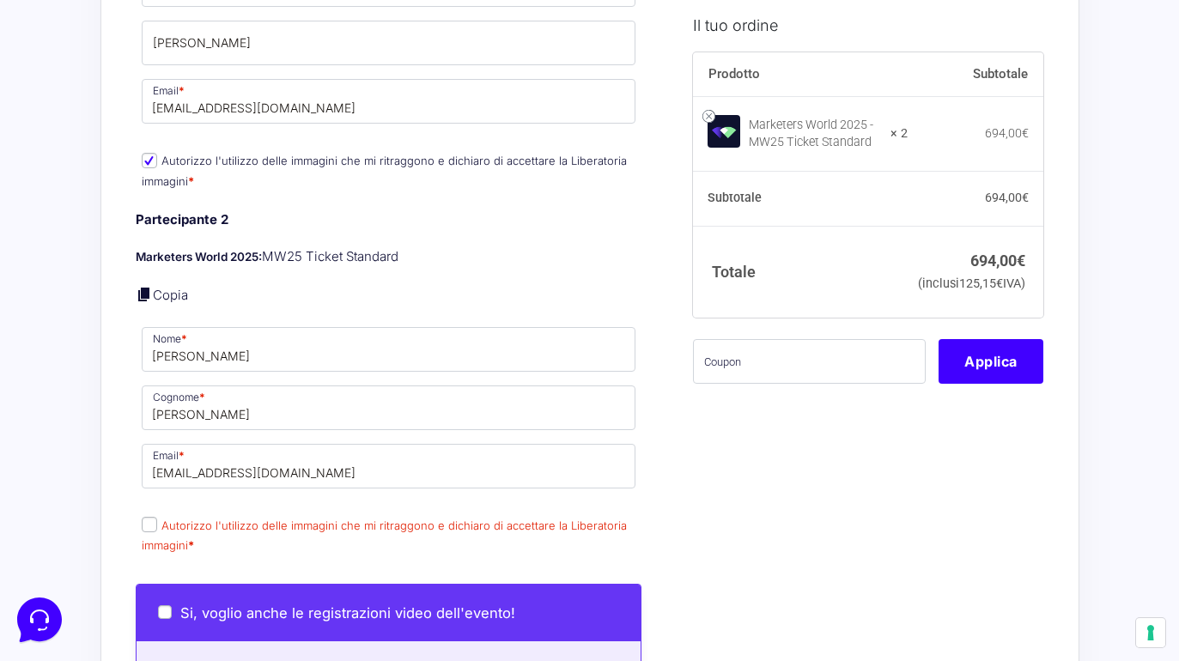
scroll to position [1409, 0]
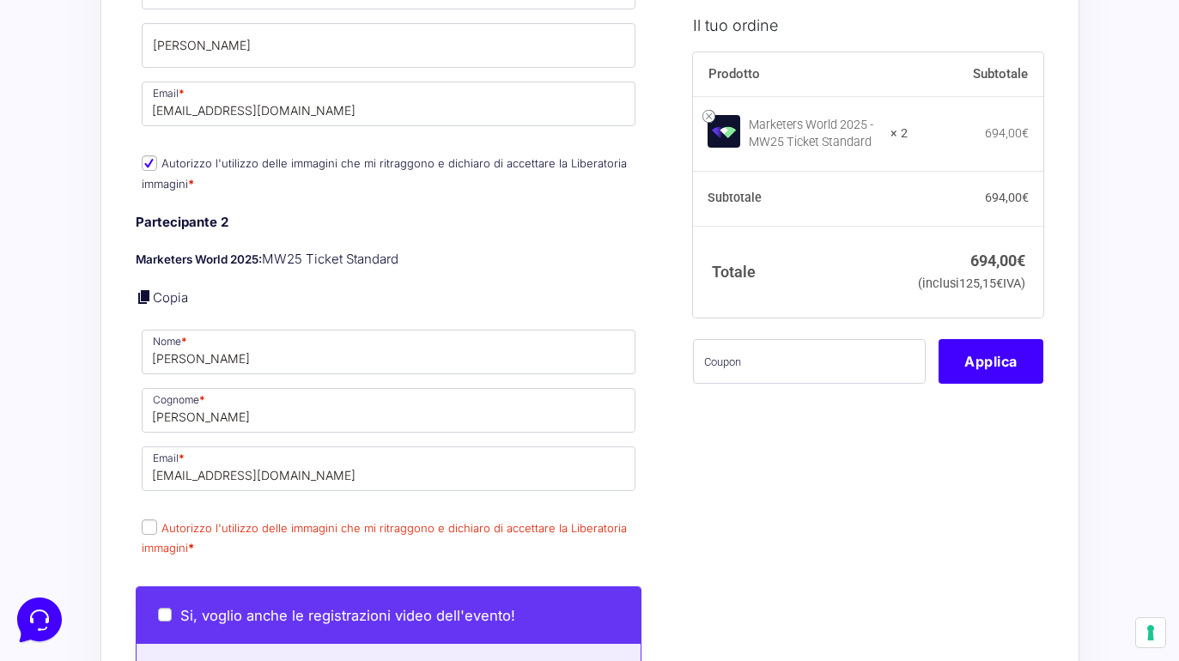
click at [149, 520] on input "Autorizzo l'utilizzo delle immagini che mi ritraggono e dichiaro di accettare l…" at bounding box center [149, 527] width 15 height 15
checkbox input "true"
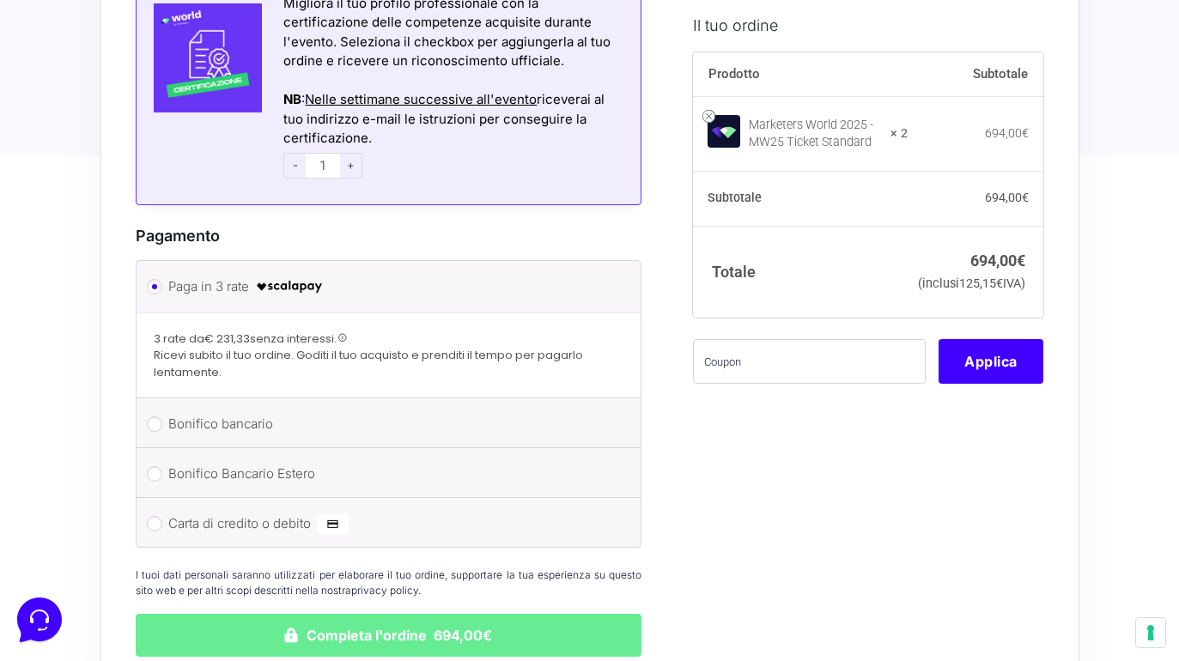
scroll to position [2379, 0]
click at [153, 515] on input "Carta di credito o debito" at bounding box center [154, 522] width 15 height 15
radio input "true"
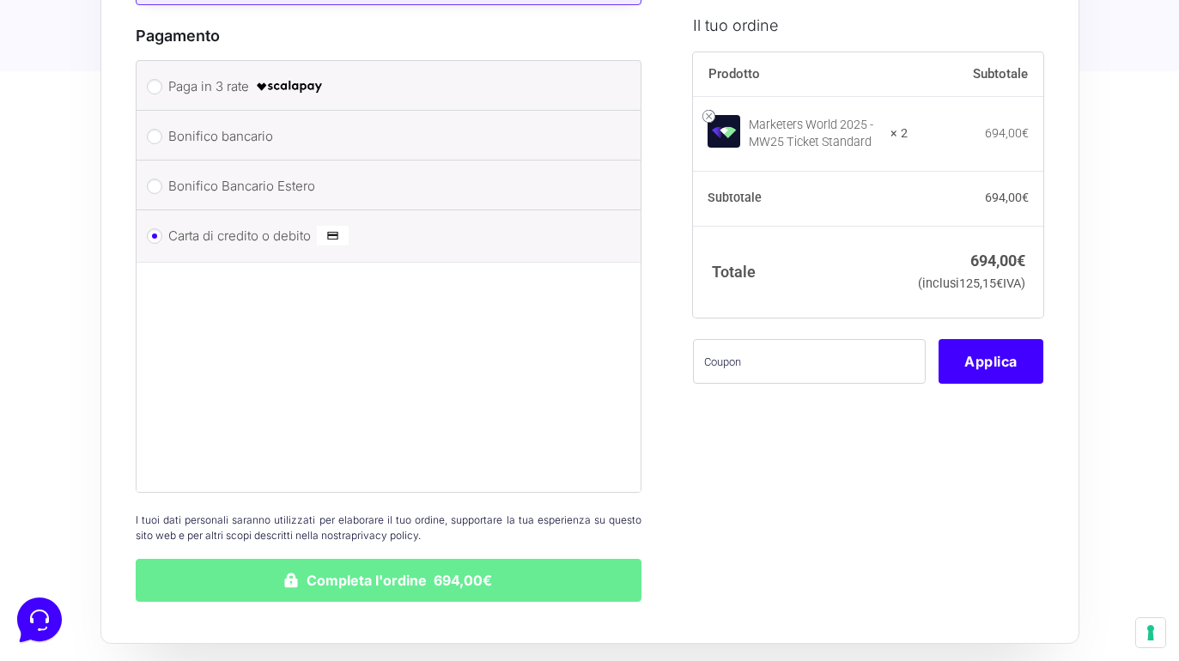
scroll to position [2579, 0]
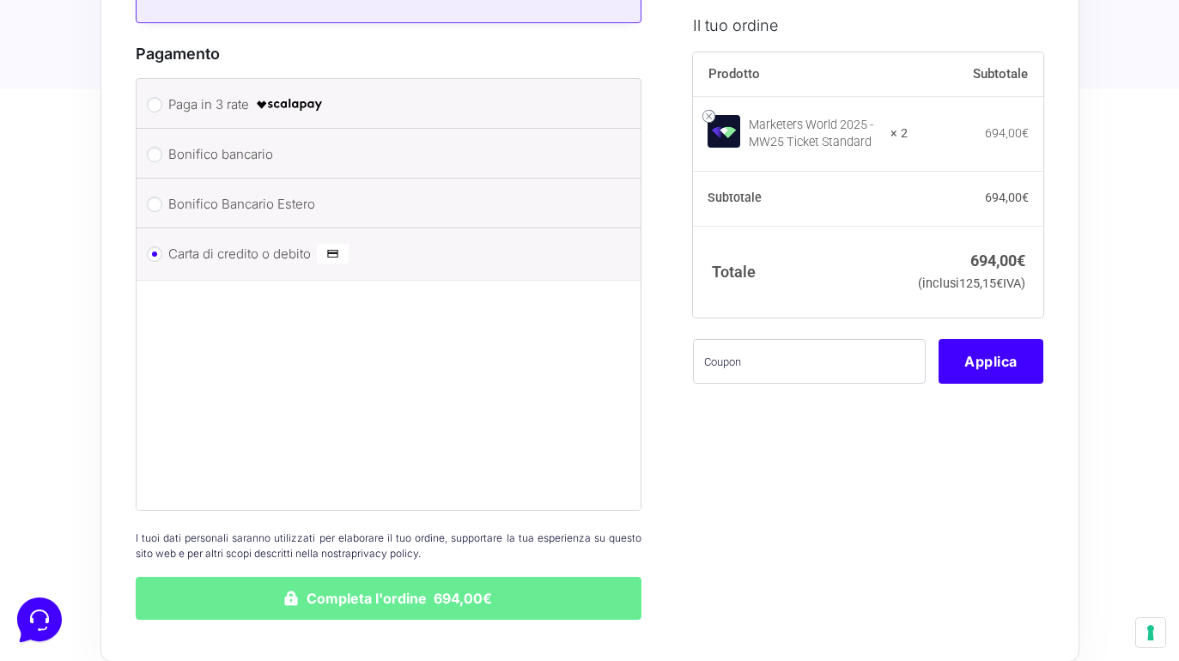
scroll to position [2559, 0]
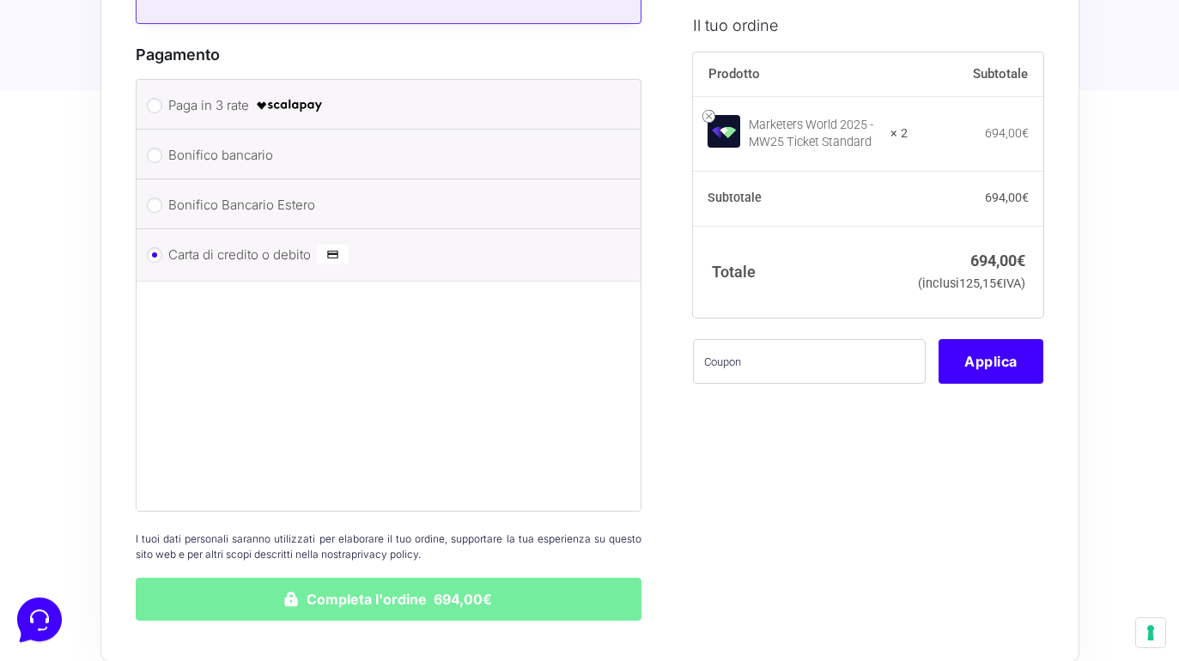
click at [355, 578] on button "Completa l'ordine 694,00€" at bounding box center [389, 599] width 507 height 43
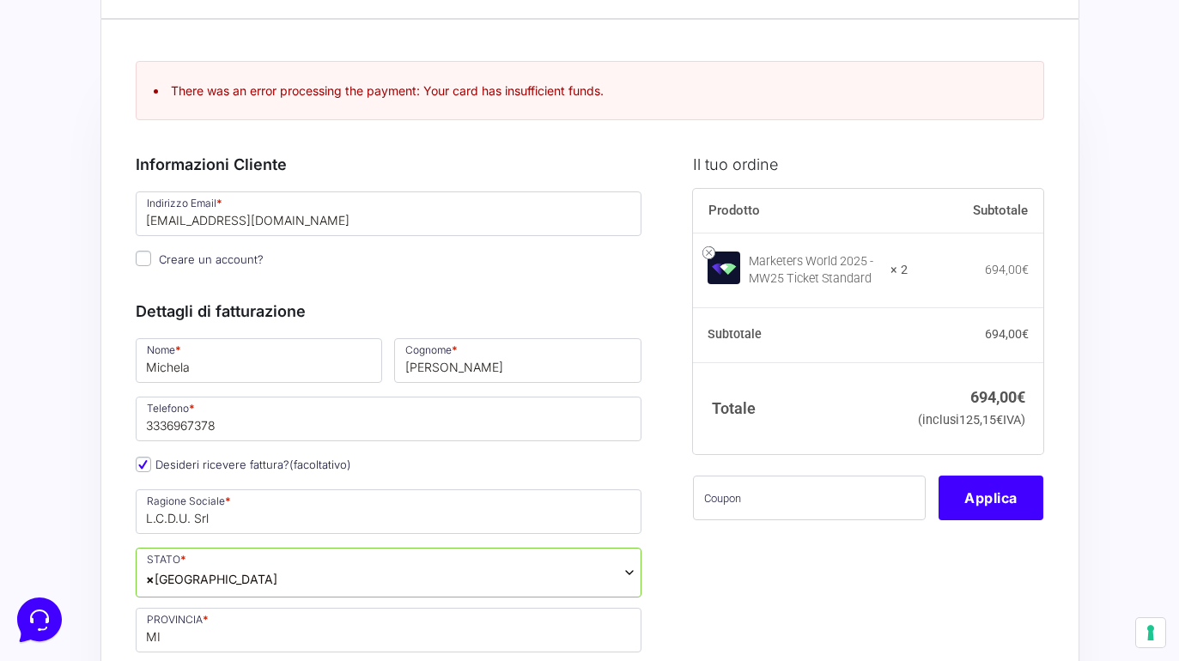
scroll to position [32, 0]
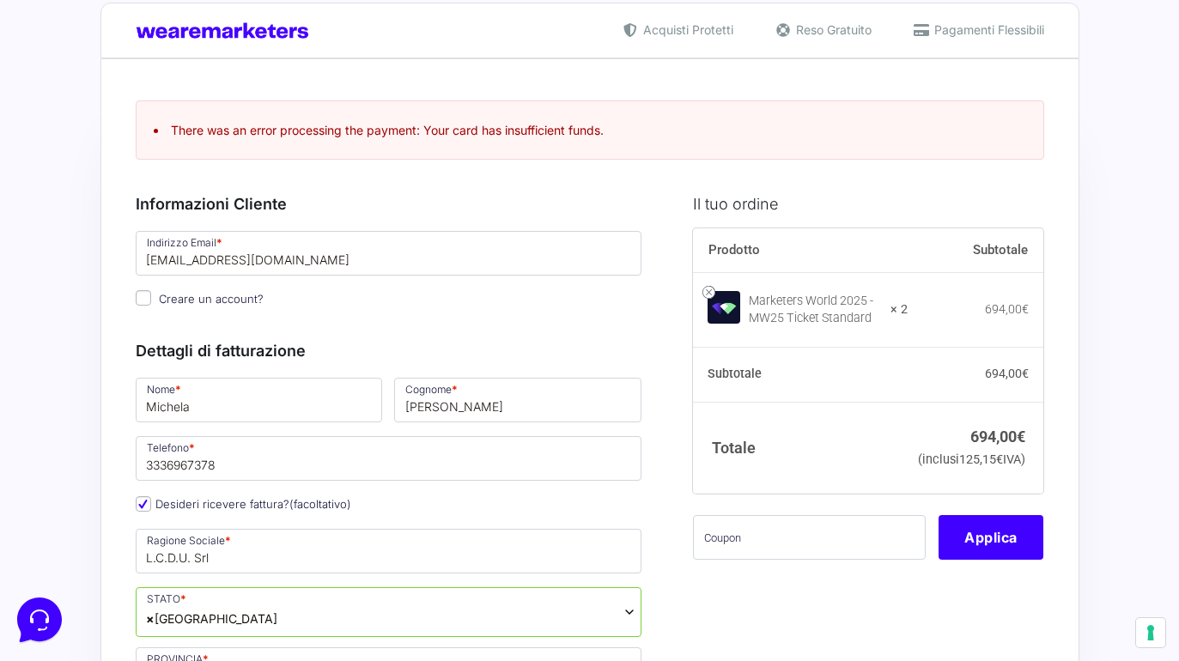
drag, startPoint x: 605, startPoint y: 125, endPoint x: 219, endPoint y: 117, distance: 385.8
click at [219, 117] on ul "There was an error processing the payment: Your card has insufficient funds." at bounding box center [590, 130] width 909 height 59
click at [253, 144] on ul "There was an error processing the payment: Your card has insufficient funds." at bounding box center [590, 130] width 909 height 59
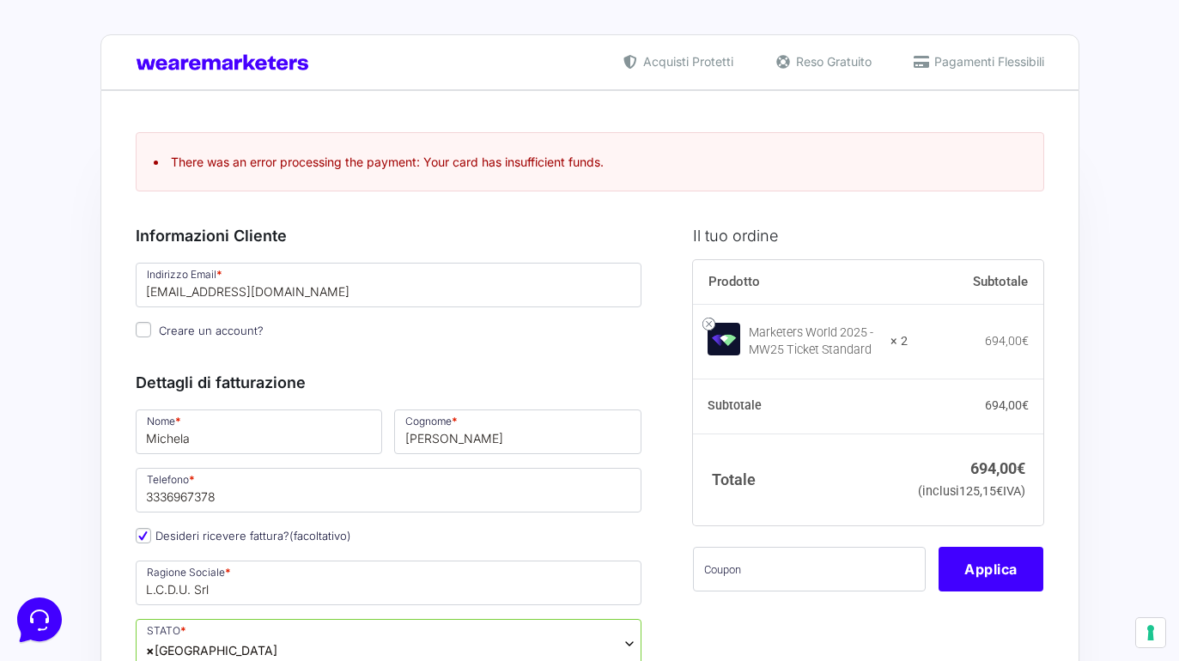
scroll to position [0, 0]
click at [511, 231] on h3 "Informazioni Cliente Hai già un account? Accedi" at bounding box center [389, 235] width 507 height 23
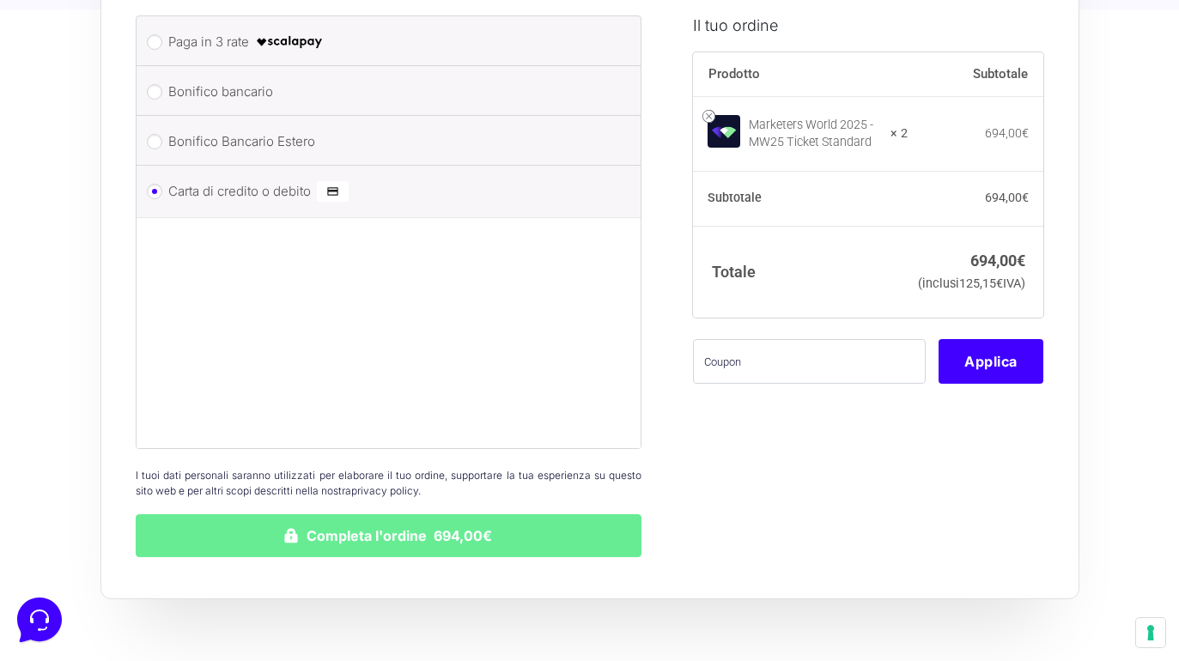
scroll to position [2726, 0]
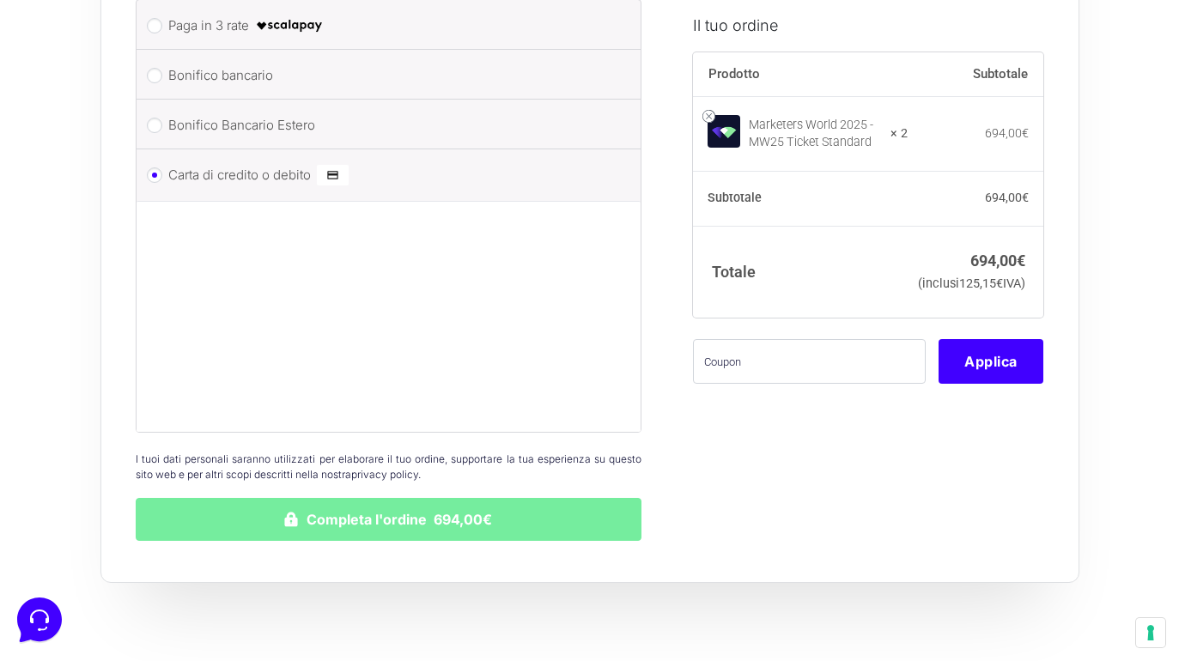
click at [479, 498] on button "Completa l'ordine 694,00€" at bounding box center [389, 519] width 507 height 43
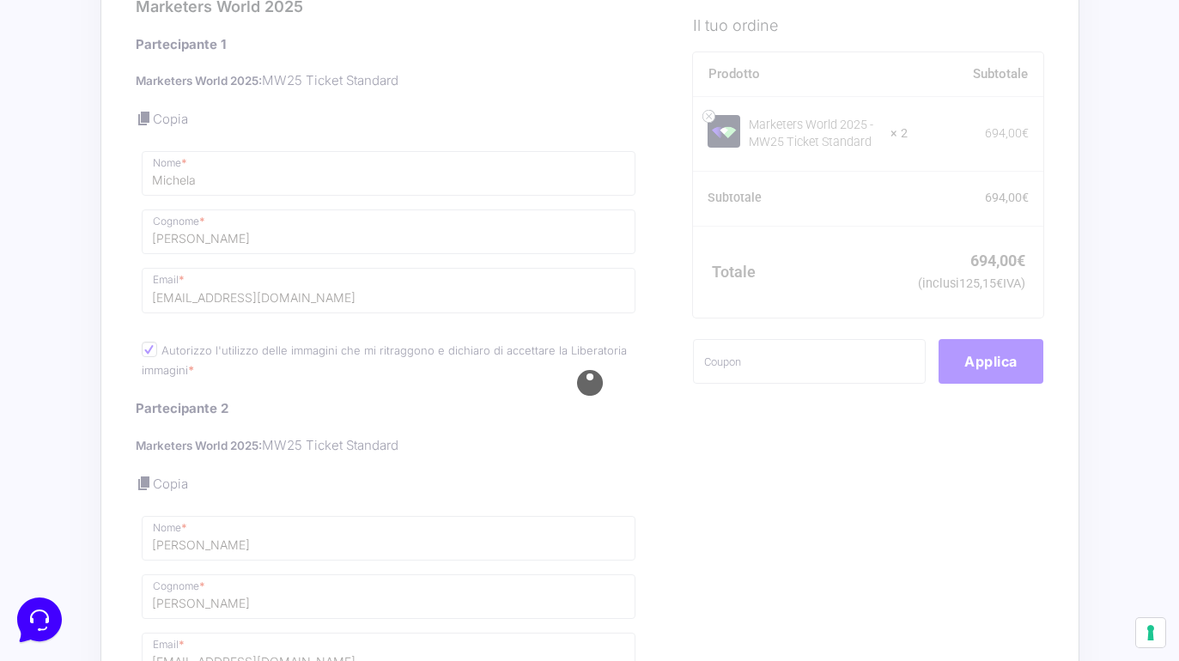
scroll to position [1312, 0]
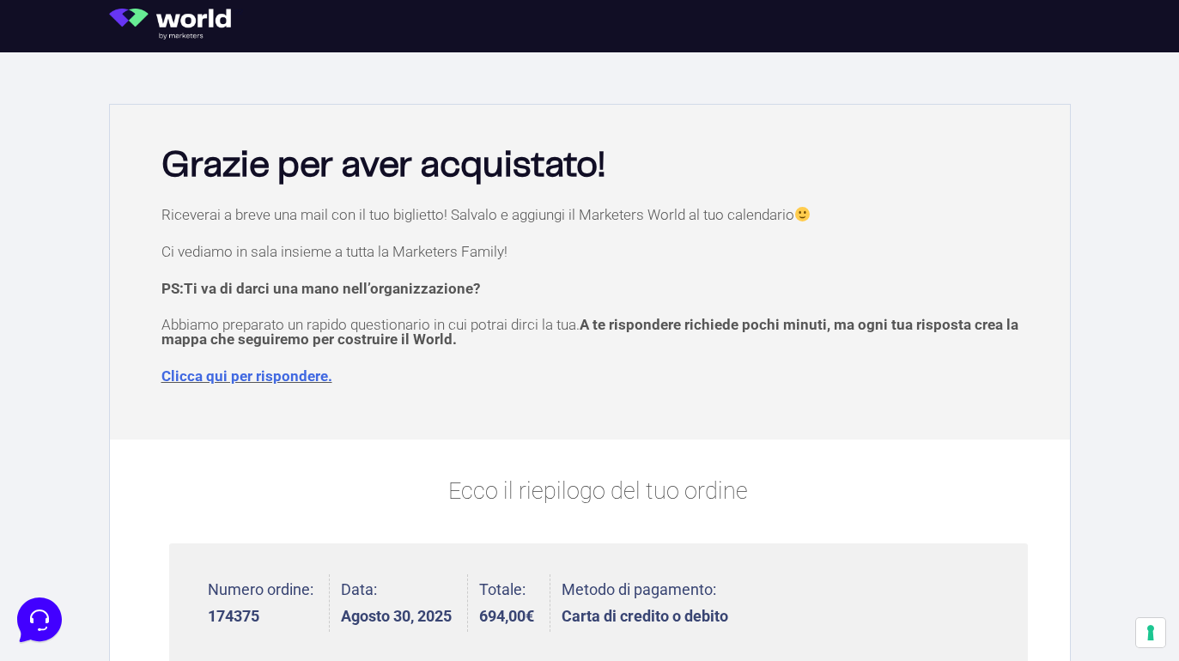
click at [282, 380] on link "Clicca qui per rispondere." at bounding box center [246, 376] width 171 height 17
